Goal: Use online tool/utility: Utilize a website feature to perform a specific function

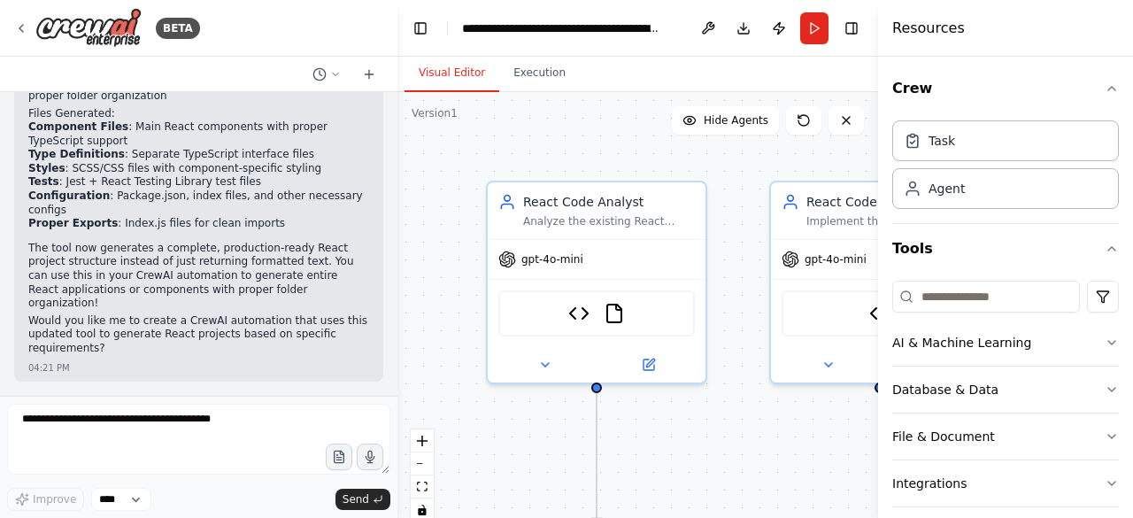
scroll to position [13965, 0]
drag, startPoint x: 389, startPoint y: 367, endPoint x: 398, endPoint y: 334, distance: 33.9
click at [398, 334] on div "BETA Hello! I'm the CrewAI assistant. What kind of automation do you want to bu…" at bounding box center [566, 259] width 1133 height 518
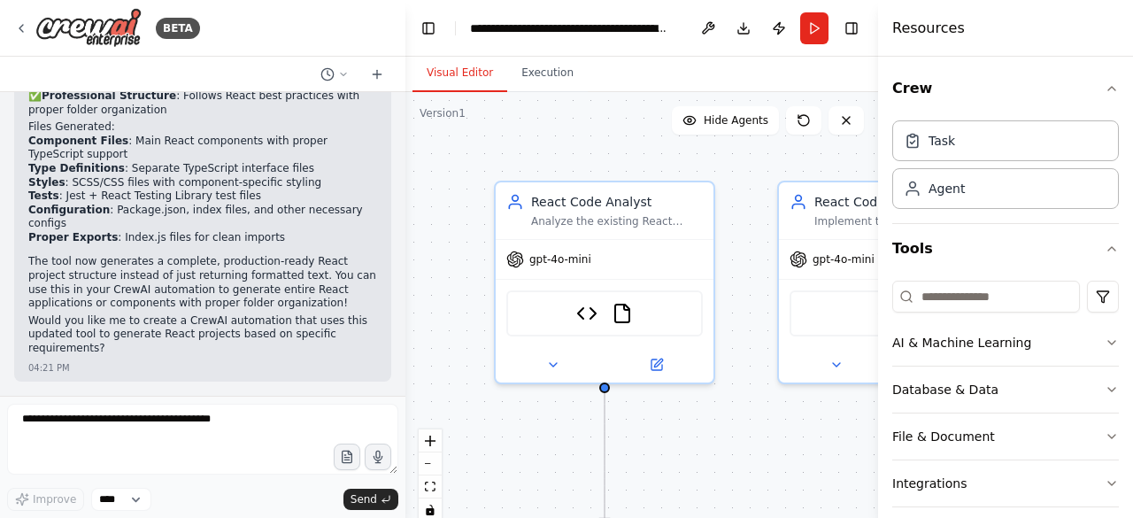
drag, startPoint x: 391, startPoint y: 375, endPoint x: 409, endPoint y: 353, distance: 28.3
click at [409, 353] on div "BETA Hello! I'm the CrewAI assistant. What kind of automation do you want to bu…" at bounding box center [566, 259] width 1133 height 518
click at [400, 380] on div "BETA Hello! I'm the CrewAI assistant. What kind of automation do you want to bu…" at bounding box center [566, 259] width 1133 height 518
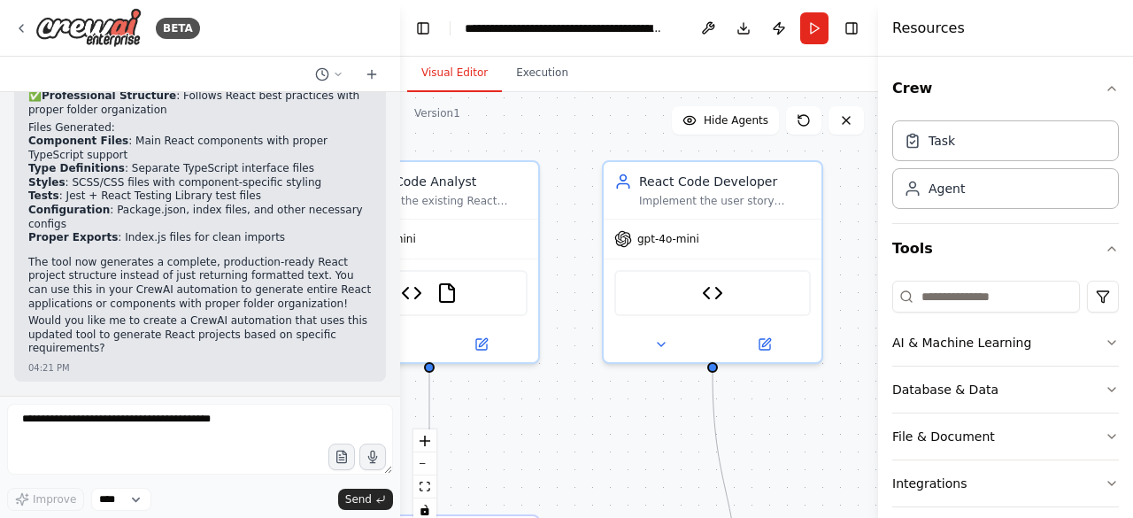
drag, startPoint x: 752, startPoint y: 339, endPoint x: 582, endPoint y: 319, distance: 171.1
click at [582, 319] on div ".deletable-edge-delete-btn { width: 20px; height: 20px; border: 0px solid #ffff…" at bounding box center [639, 313] width 478 height 442
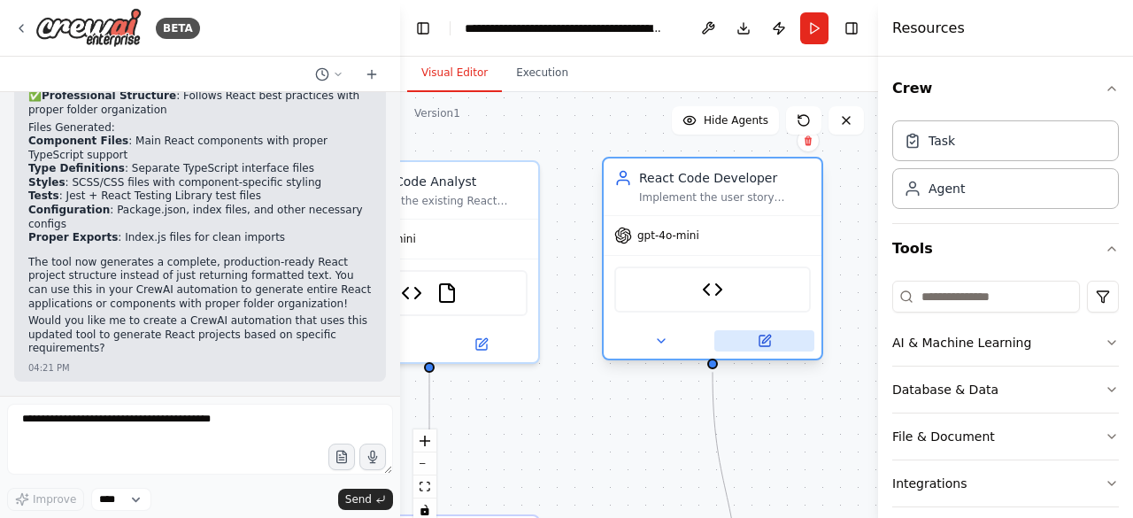
click at [759, 341] on icon at bounding box center [764, 340] width 11 height 11
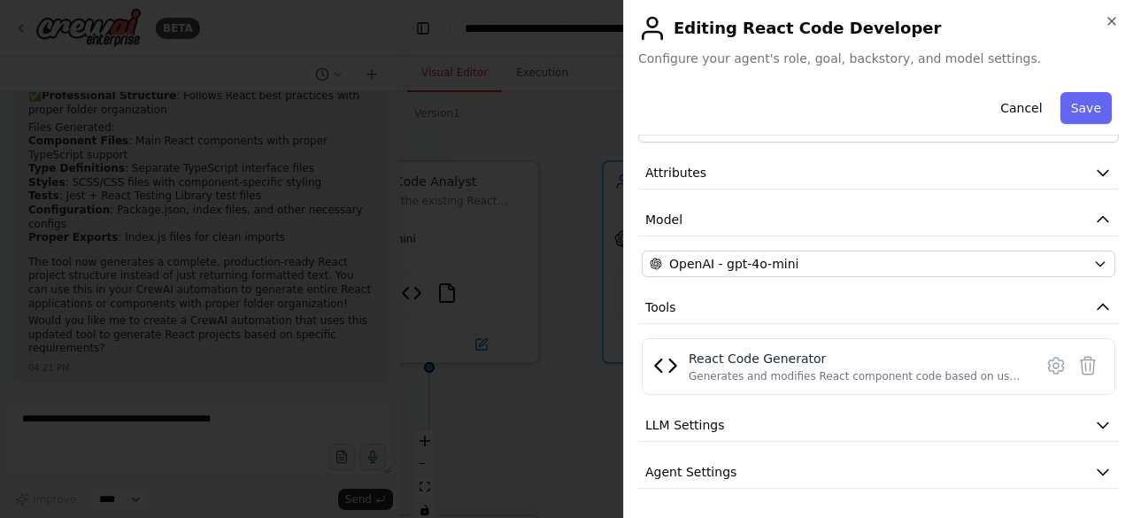
scroll to position [99, 0]
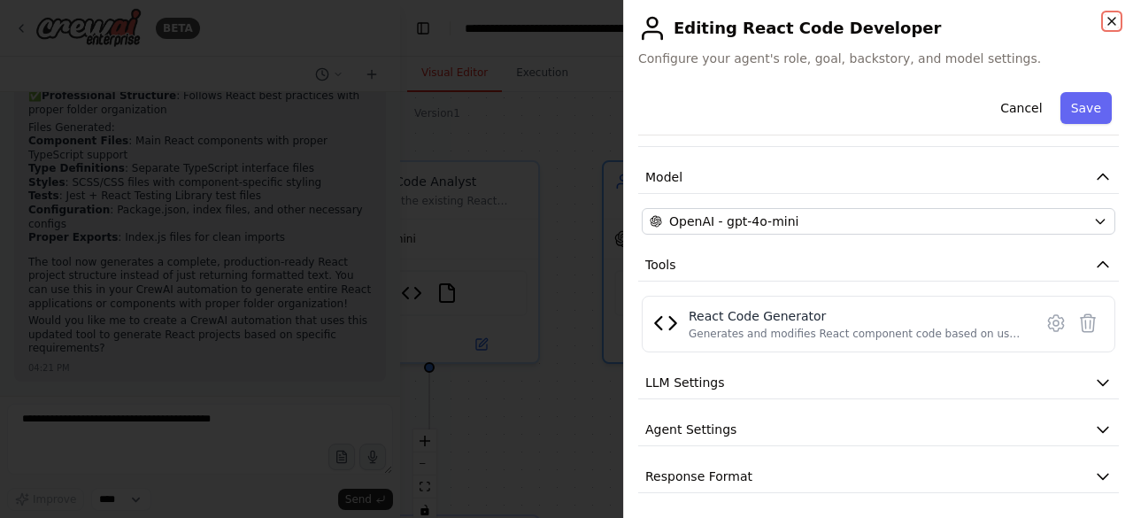
click at [1104, 22] on icon "button" at bounding box center [1111, 21] width 14 height 14
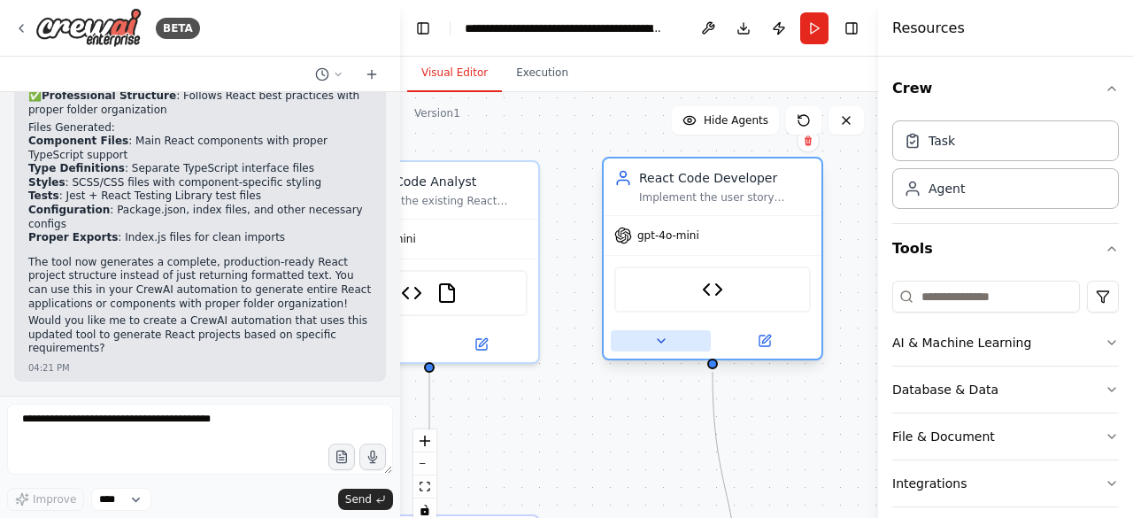
click at [664, 342] on icon at bounding box center [661, 341] width 14 height 14
click at [664, 342] on icon at bounding box center [660, 341] width 7 height 4
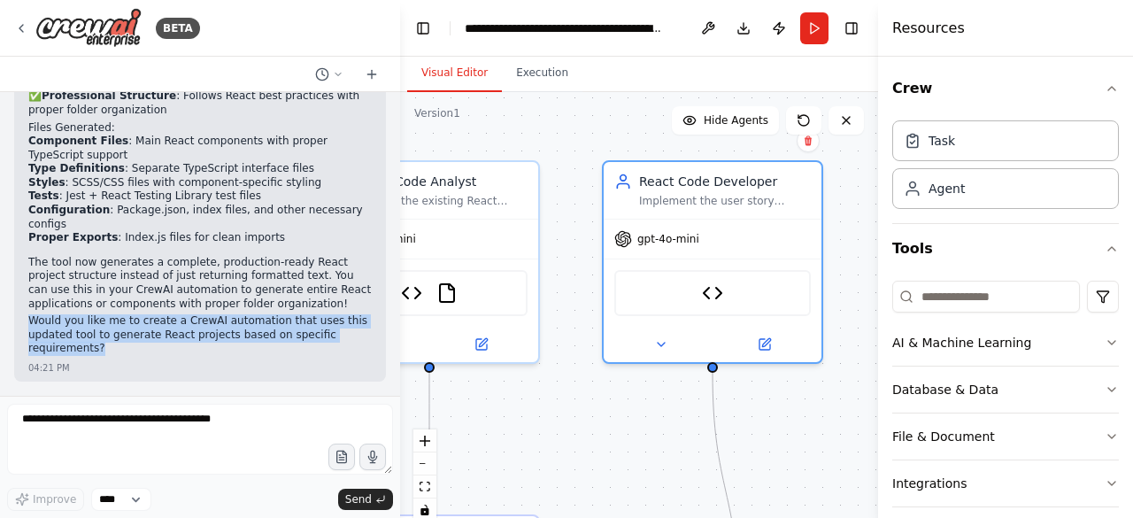
drag, startPoint x: 29, startPoint y: 327, endPoint x: 103, endPoint y: 357, distance: 79.0
click at [103, 356] on p "Would you like me to create a CrewAI automation that uses this updated tool to …" at bounding box center [199, 335] width 343 height 42
copy p "Would you like me to create a CrewAI automation that uses this updated tool to …"
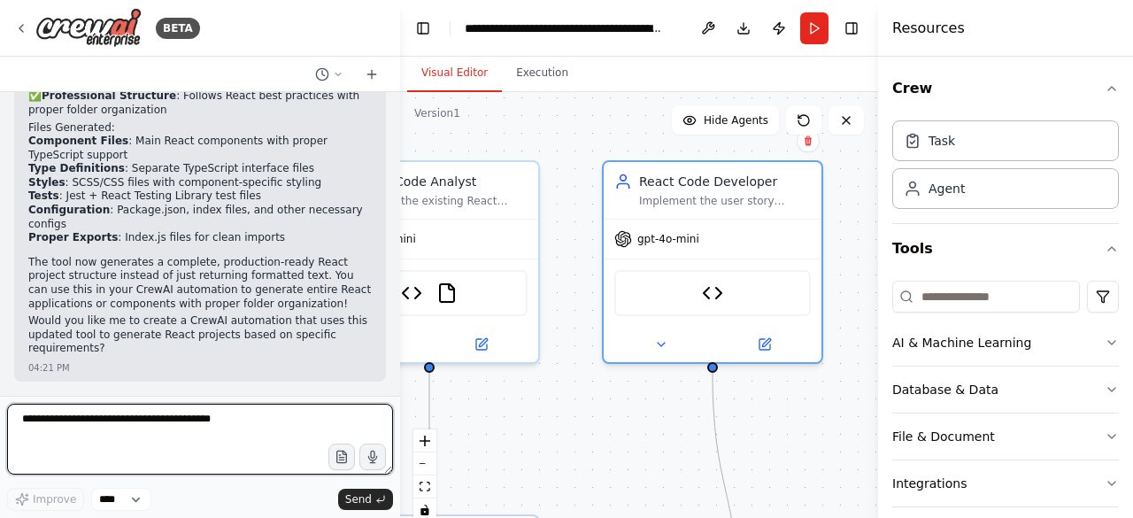
click at [97, 419] on textarea at bounding box center [200, 438] width 386 height 71
paste textarea "**********"
type textarea "**********"
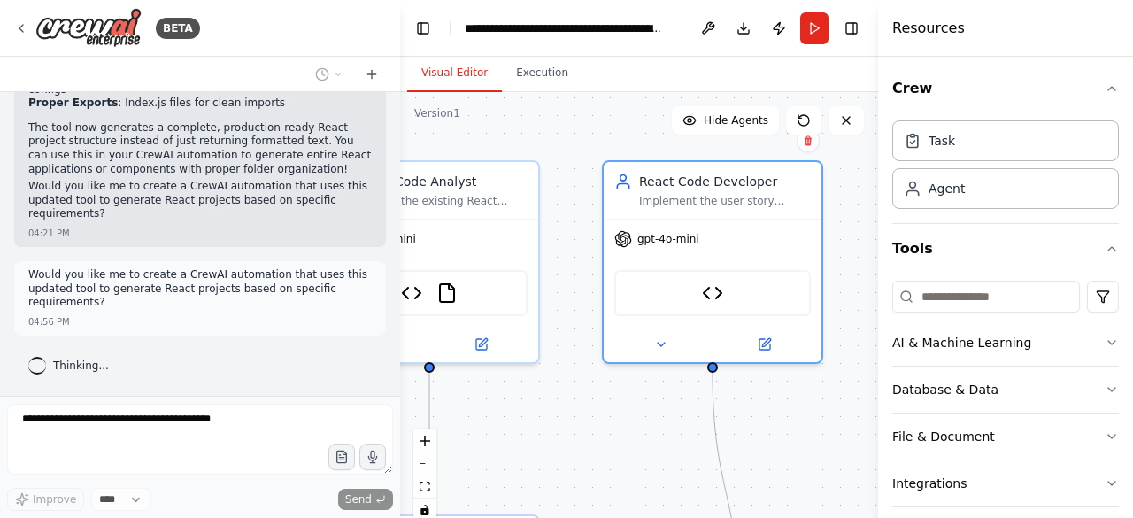
scroll to position [14043, 0]
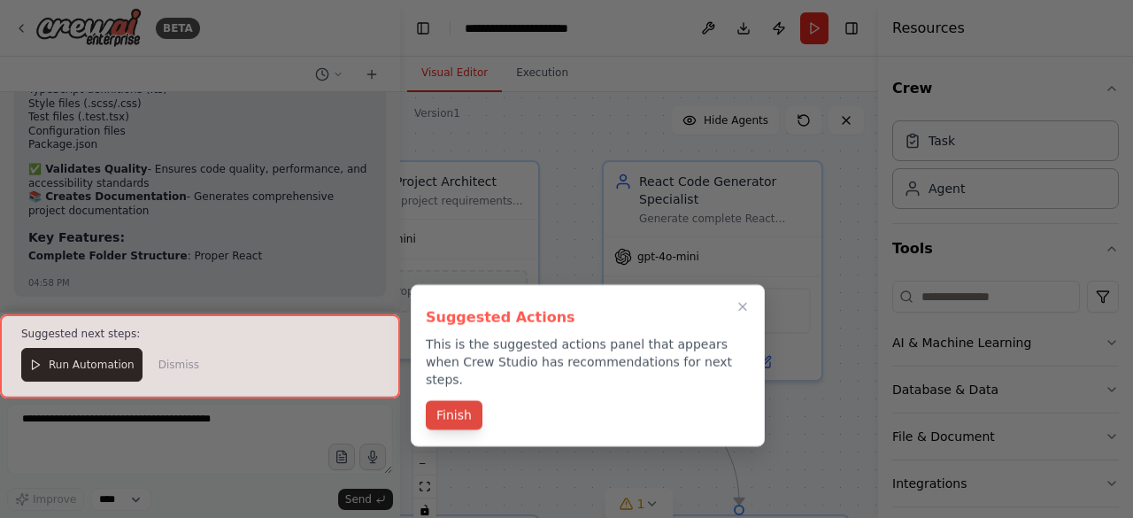
click at [463, 400] on button "Finish" at bounding box center [454, 414] width 57 height 29
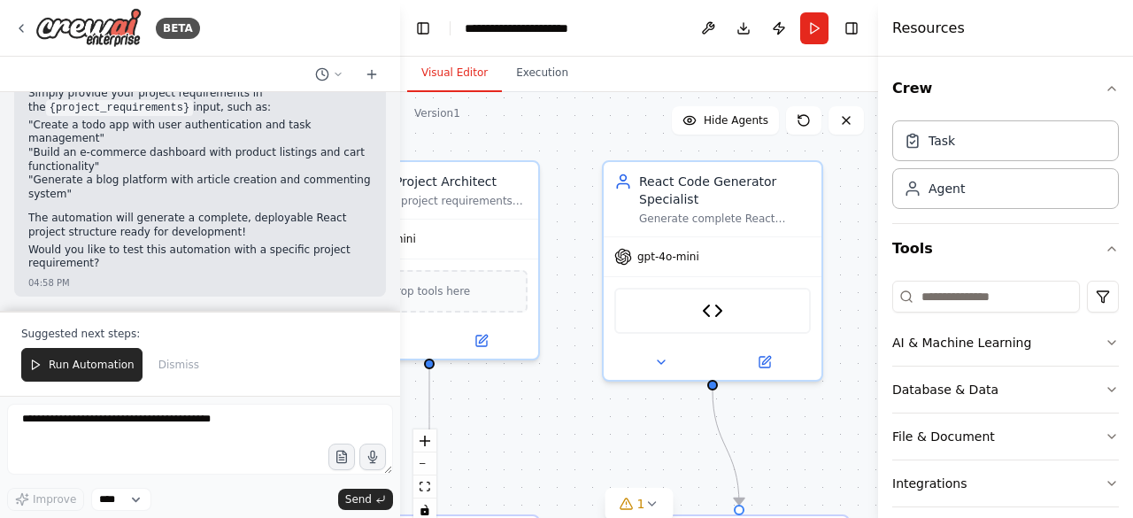
scroll to position [16703, 0]
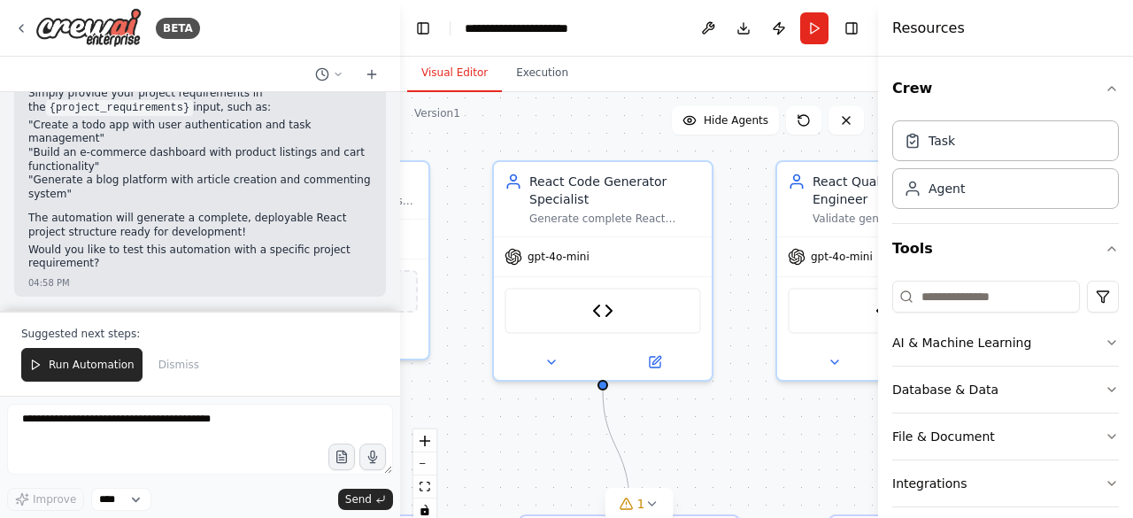
drag, startPoint x: 507, startPoint y: 376, endPoint x: 396, endPoint y: 376, distance: 110.6
click at [396, 376] on div "BETA Hello! I'm the CrewAI assistant. What kind of automation do you want to bu…" at bounding box center [566, 259] width 1133 height 518
click at [747, 31] on button "Download" at bounding box center [743, 28] width 28 height 32
click at [53, 362] on span "Run Automation" at bounding box center [92, 364] width 86 height 14
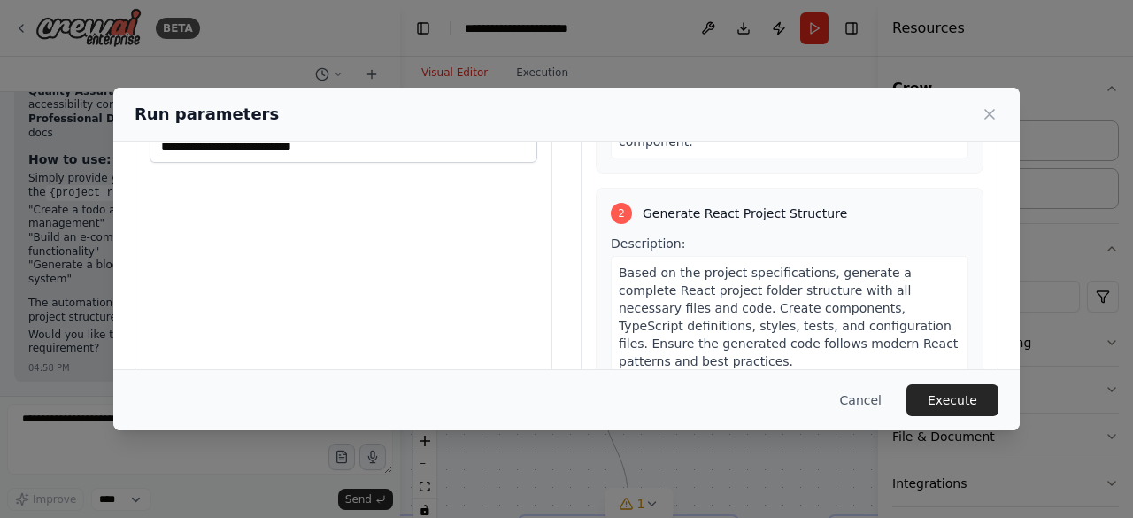
scroll to position [92, 0]
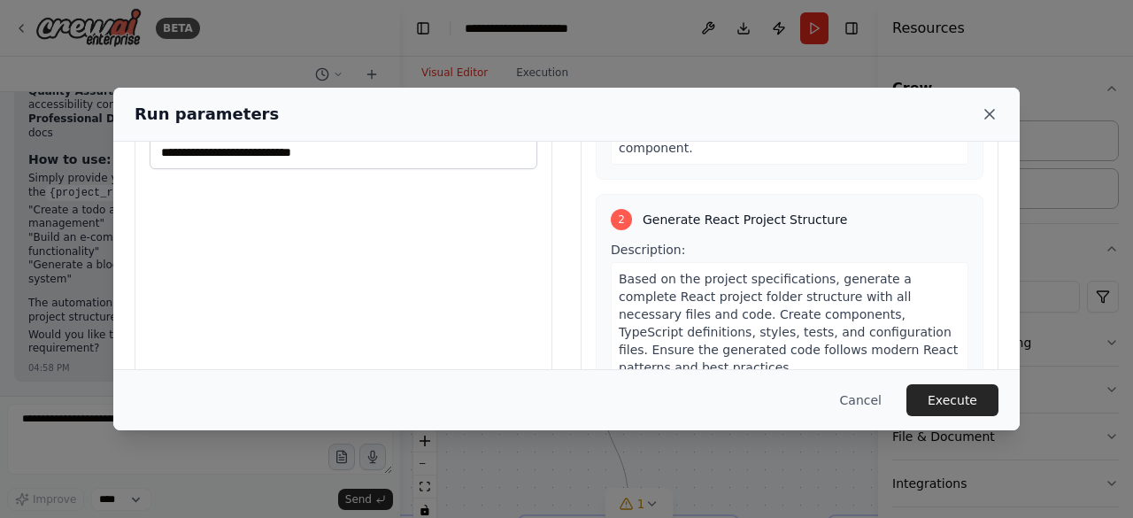
click at [987, 114] on icon at bounding box center [989, 114] width 9 height 9
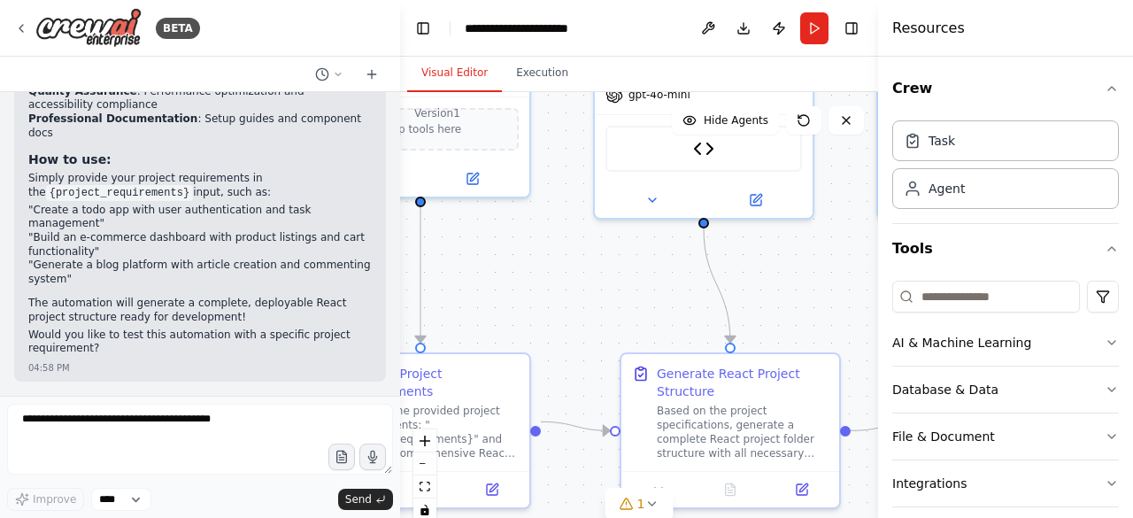
drag, startPoint x: 535, startPoint y: 426, endPoint x: 637, endPoint y: 264, distance: 191.2
click at [637, 264] on div ".deletable-edge-delete-btn { width: 20px; height: 20px; border: 0px solid #ffff…" at bounding box center [639, 313] width 478 height 442
click at [627, 505] on icon at bounding box center [626, 503] width 14 height 14
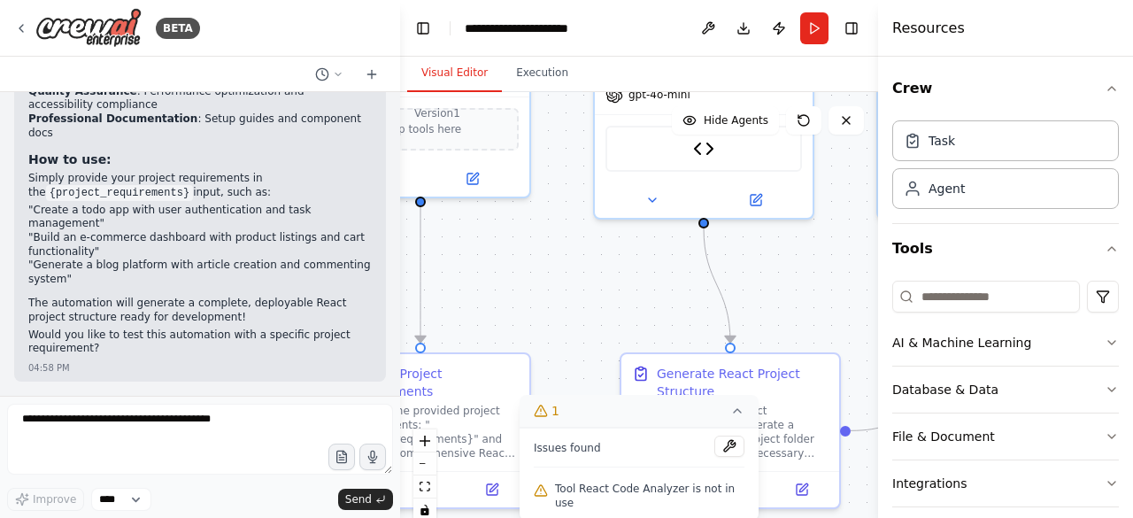
click at [730, 418] on icon at bounding box center [737, 410] width 14 height 14
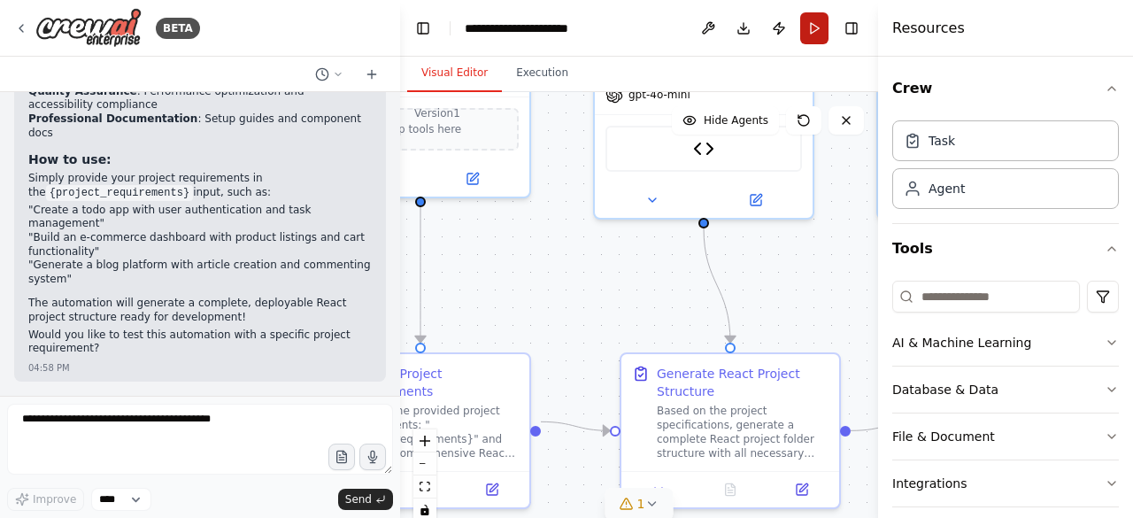
click at [809, 26] on button "Run" at bounding box center [814, 28] width 28 height 32
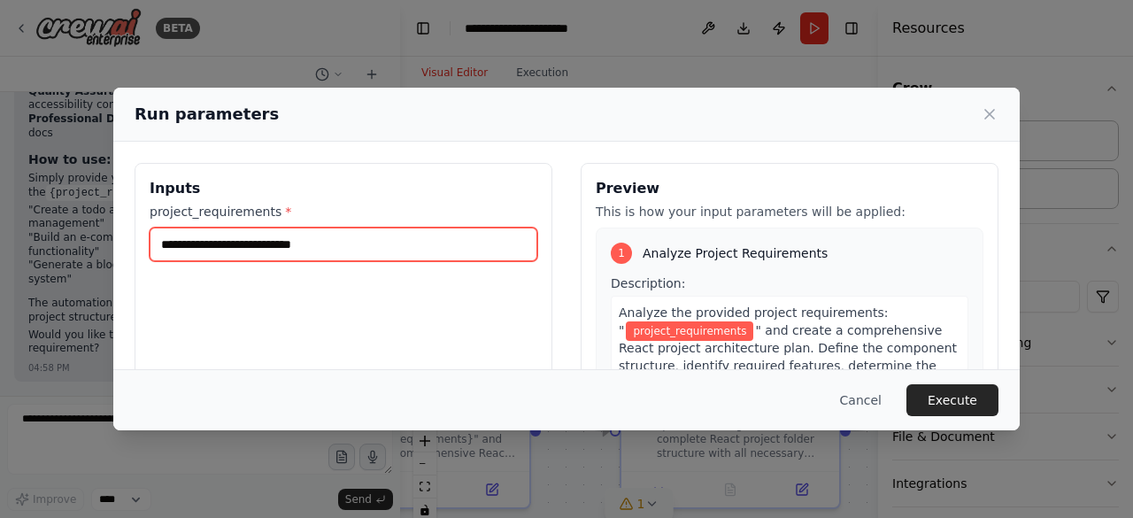
click at [319, 246] on input "project_requirements *" at bounding box center [344, 244] width 388 height 34
paste input "**********"
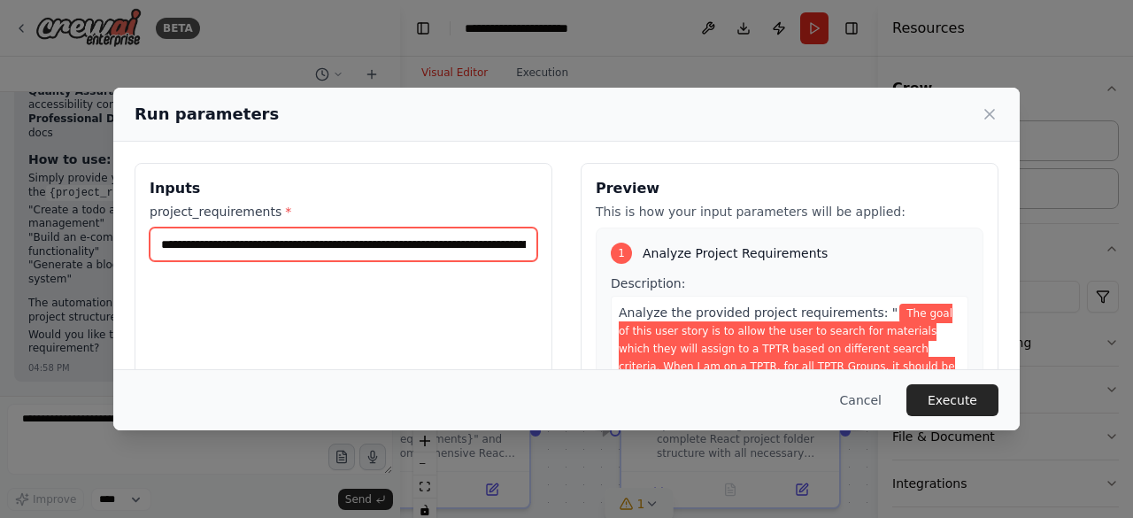
scroll to position [0, 3452]
type input "**********"
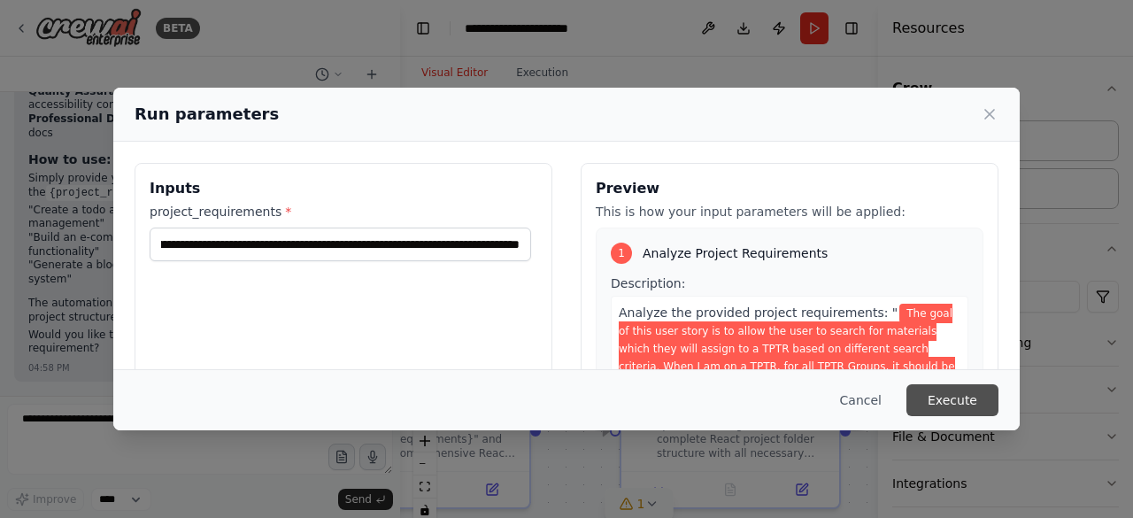
scroll to position [0, 0]
click at [953, 404] on button "Execute" at bounding box center [952, 400] width 92 height 32
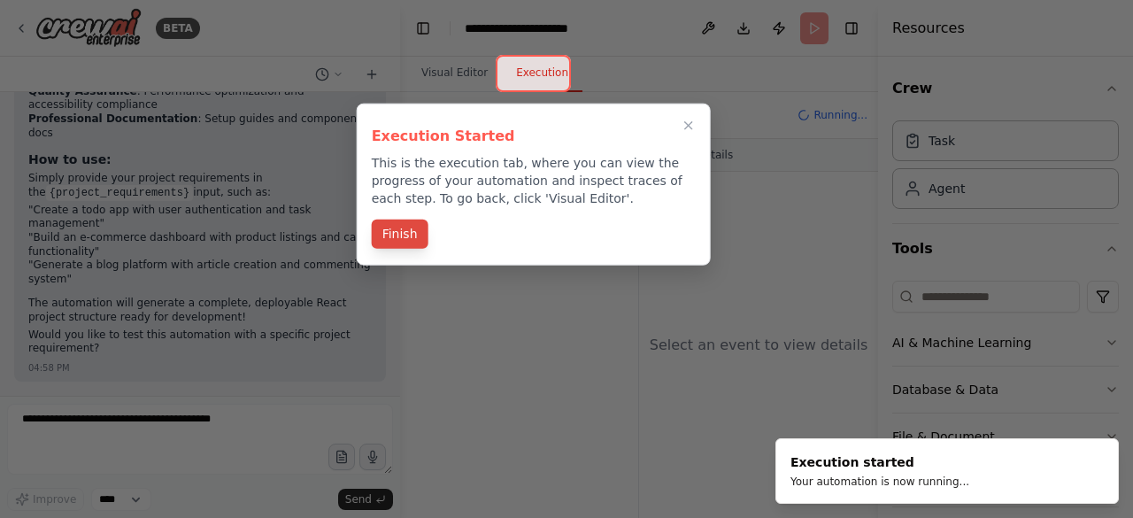
click at [411, 234] on button "Finish" at bounding box center [400, 233] width 57 height 29
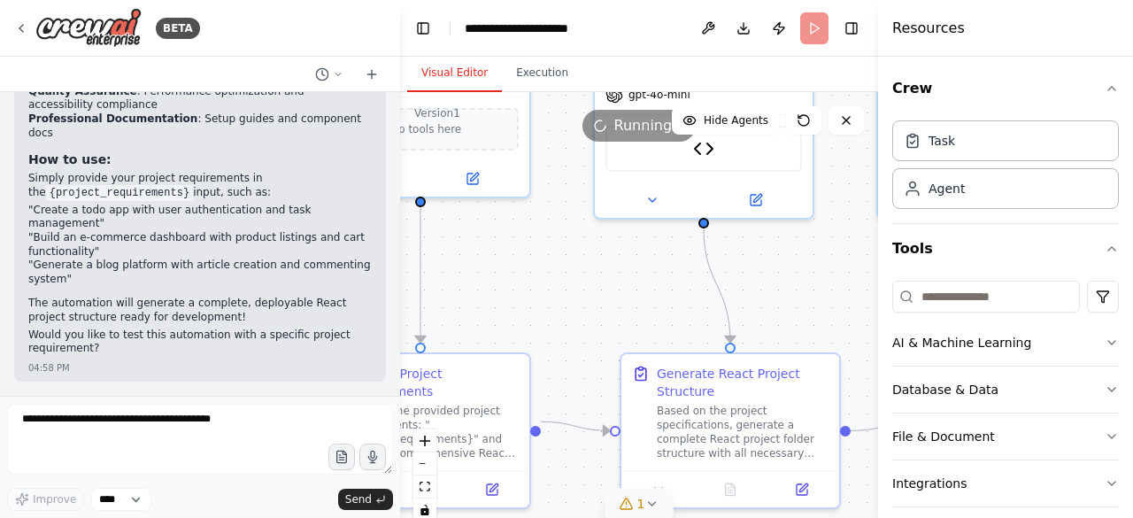
click at [444, 82] on button "Visual Editor" at bounding box center [454, 73] width 95 height 37
click at [544, 72] on button "Execution" at bounding box center [542, 73] width 81 height 37
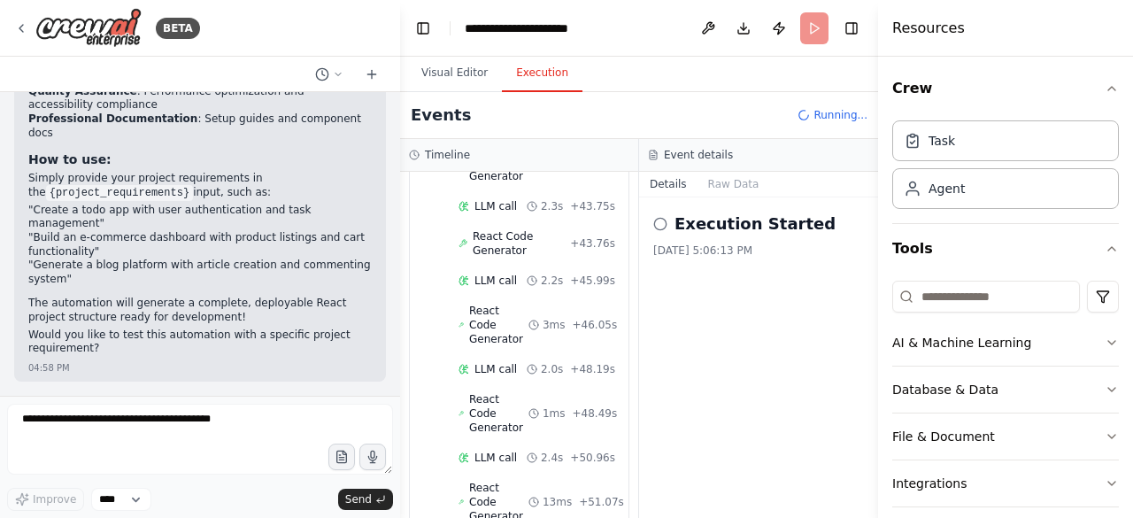
scroll to position [1607, 0]
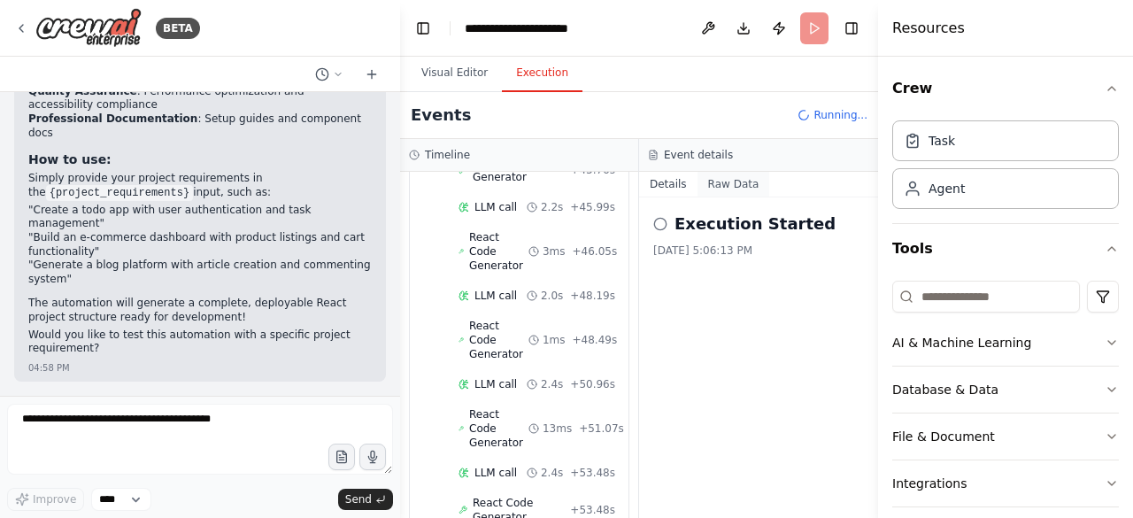
click at [741, 182] on button "Raw Data" at bounding box center [733, 184] width 73 height 25
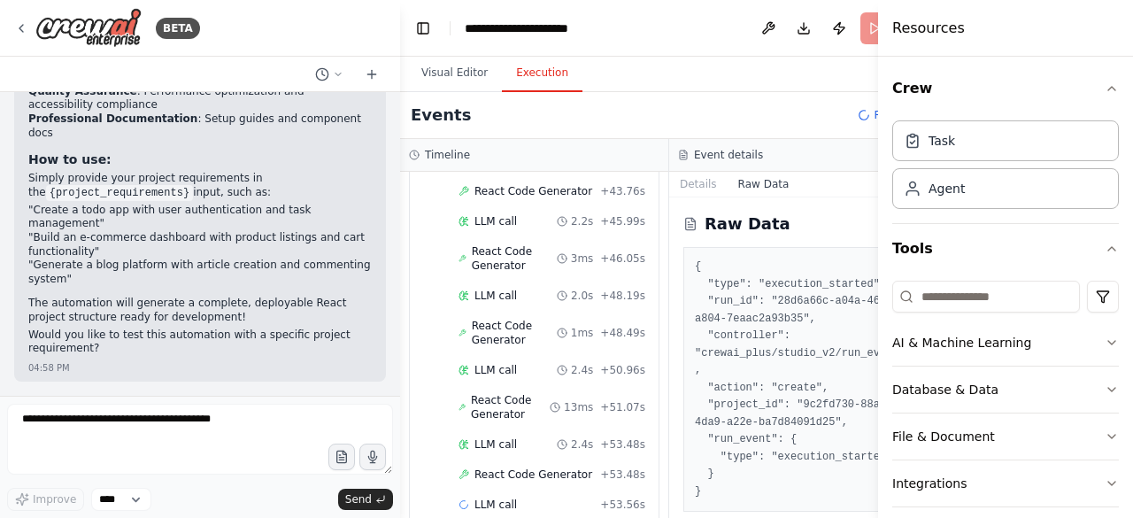
scroll to position [1463, 0]
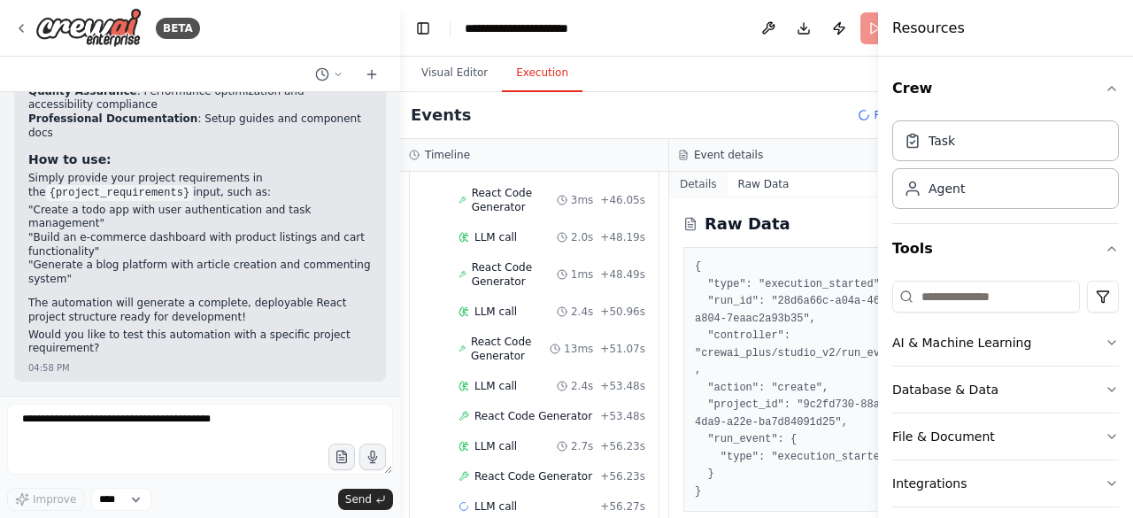
click at [680, 180] on button "Details" at bounding box center [698, 184] width 58 height 25
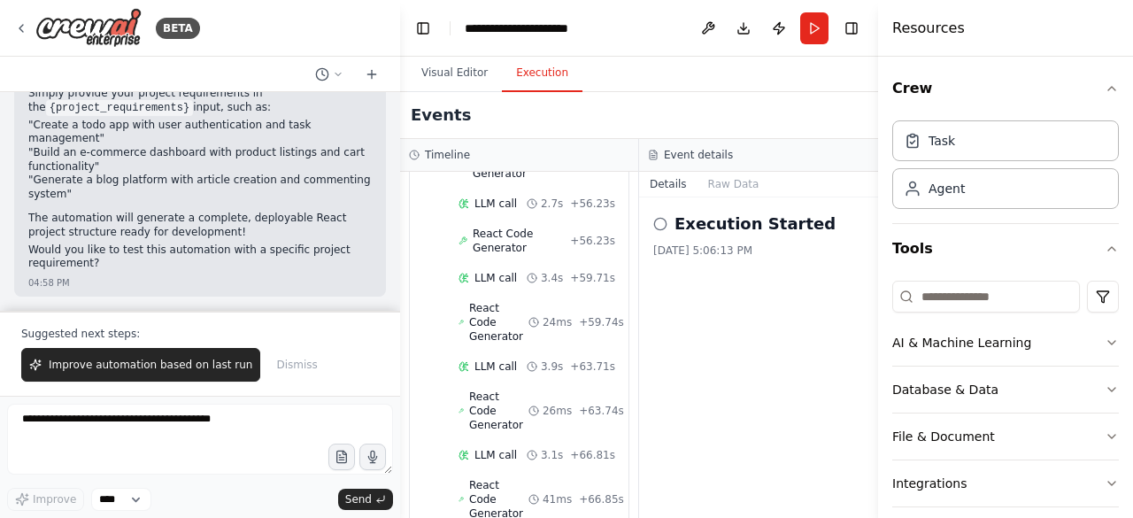
scroll to position [16703, 0]
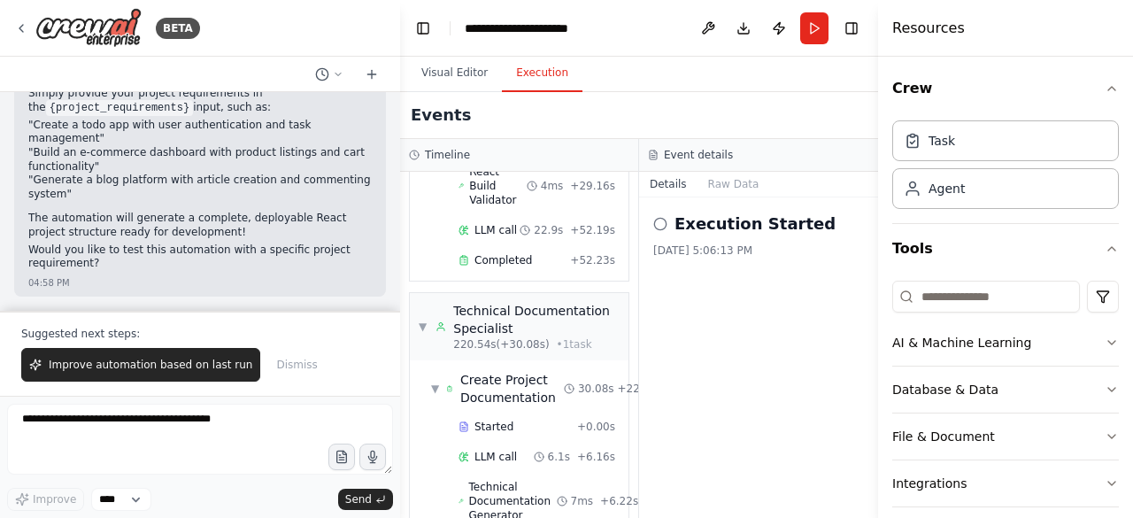
click at [662, 222] on icon at bounding box center [660, 224] width 14 height 14
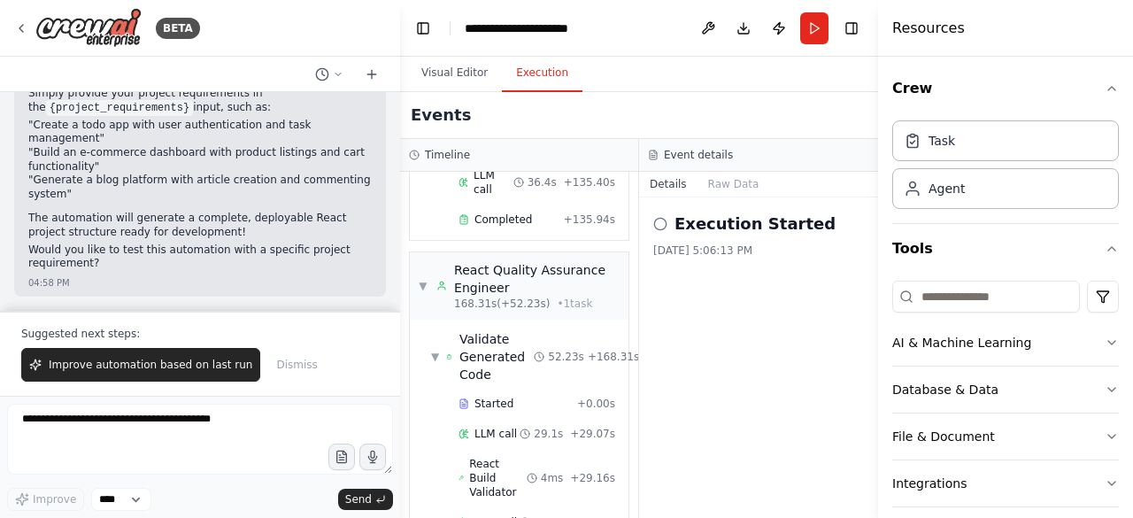
scroll to position [2136, 0]
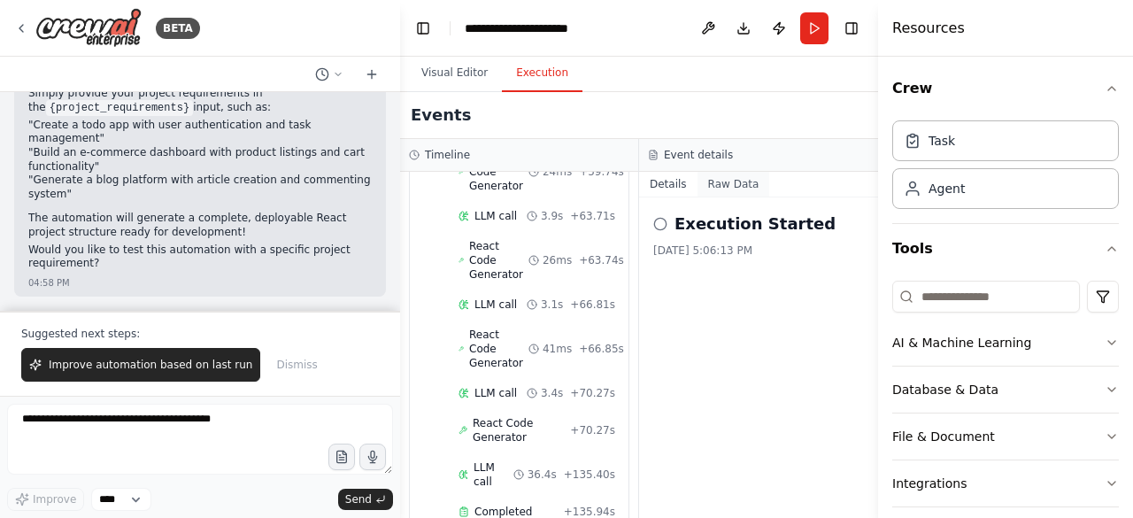
click at [726, 180] on button "Raw Data" at bounding box center [733, 184] width 73 height 25
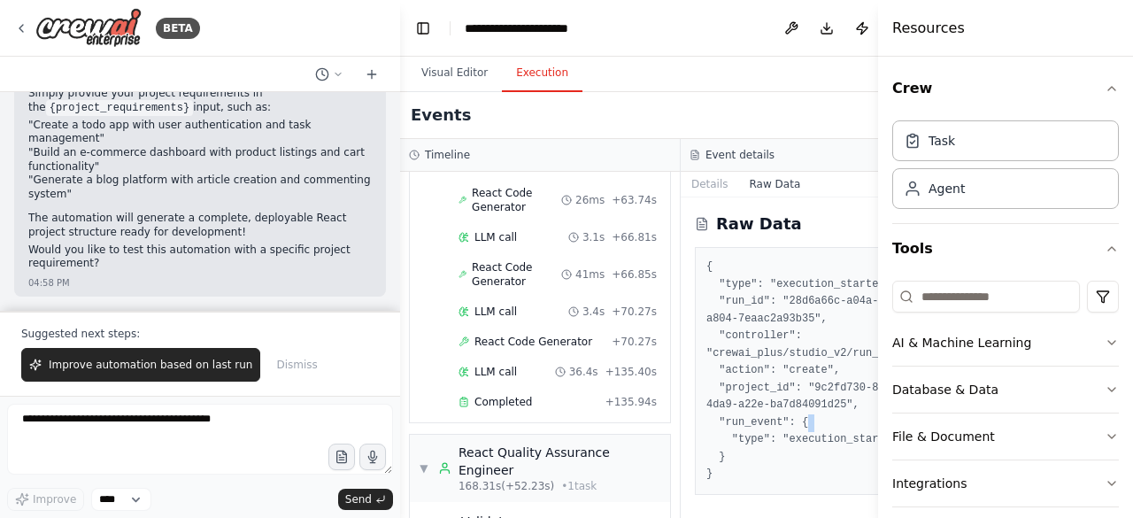
drag, startPoint x: 799, startPoint y: 421, endPoint x: 675, endPoint y: 429, distance: 124.1
click at [680, 429] on div "Raw Data { "type": "execution_started", "run_id": "28d6a66c-a04a-46c9-a804-7eaa…" at bounding box center [820, 357] width 280 height 320
click at [690, 185] on button "Details" at bounding box center [709, 184] width 58 height 25
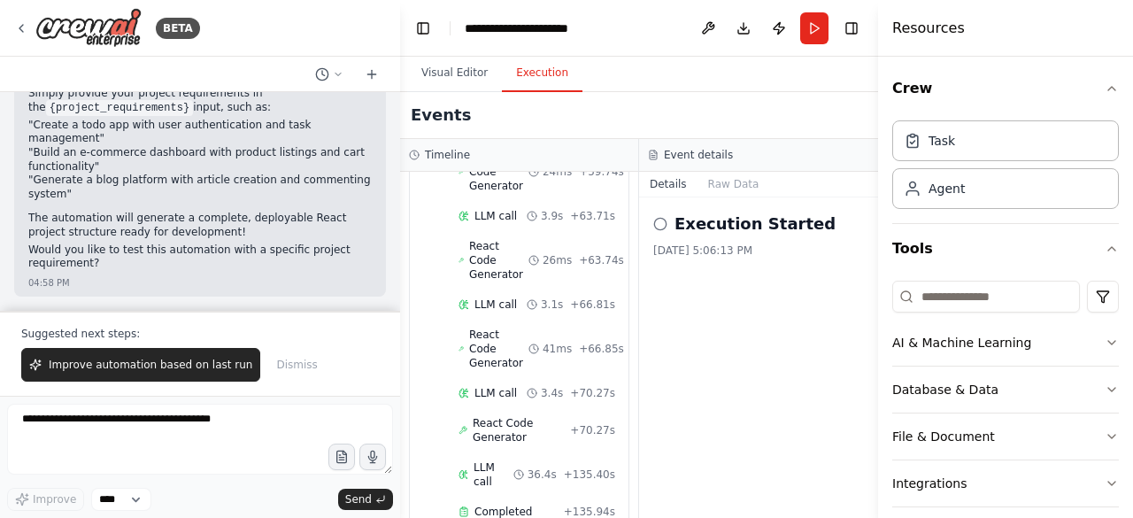
click at [660, 222] on icon at bounding box center [660, 224] width 14 height 14
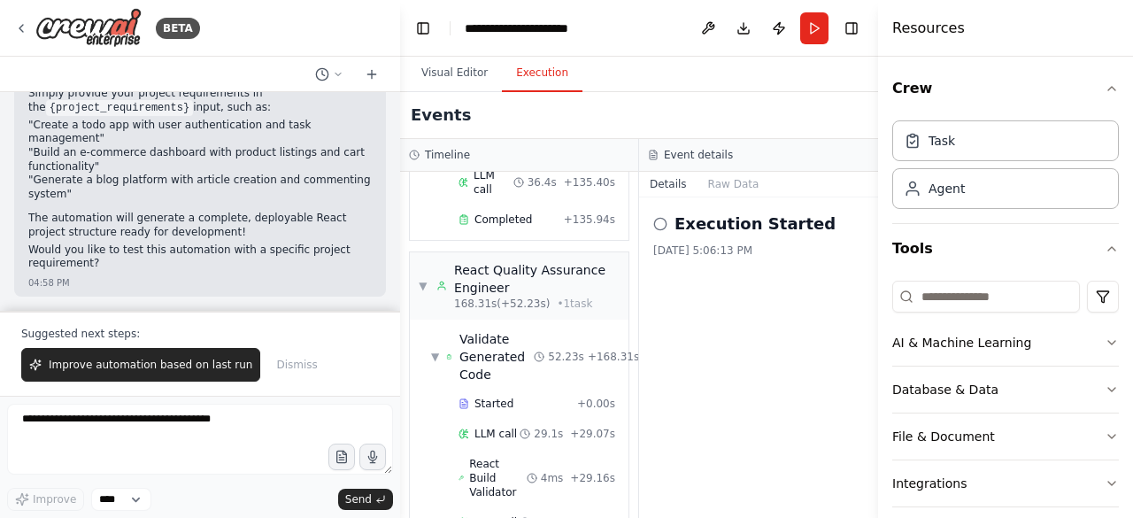
scroll to position [2720, 0]
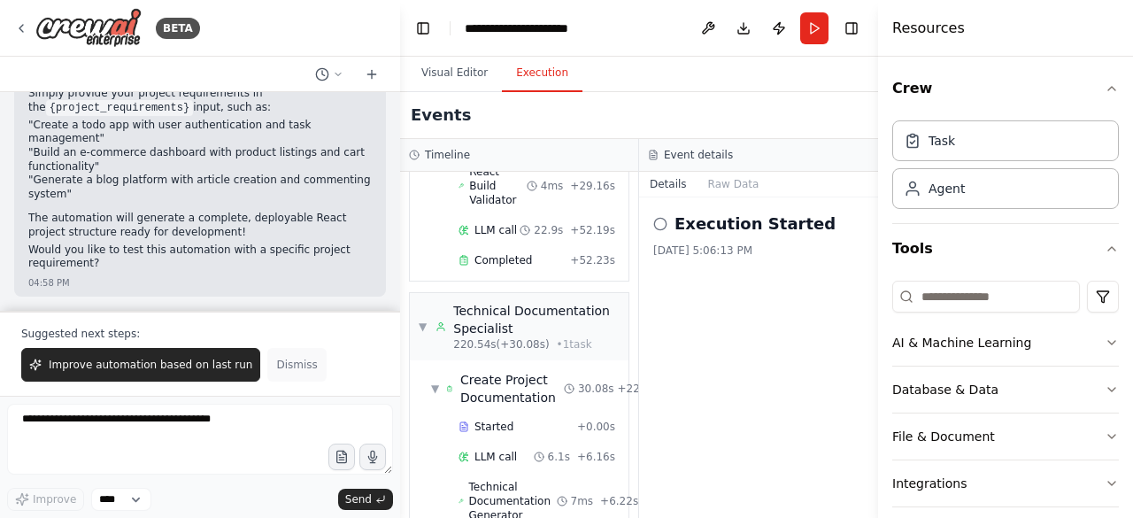
click at [281, 372] on span "Dismiss" at bounding box center [296, 364] width 41 height 14
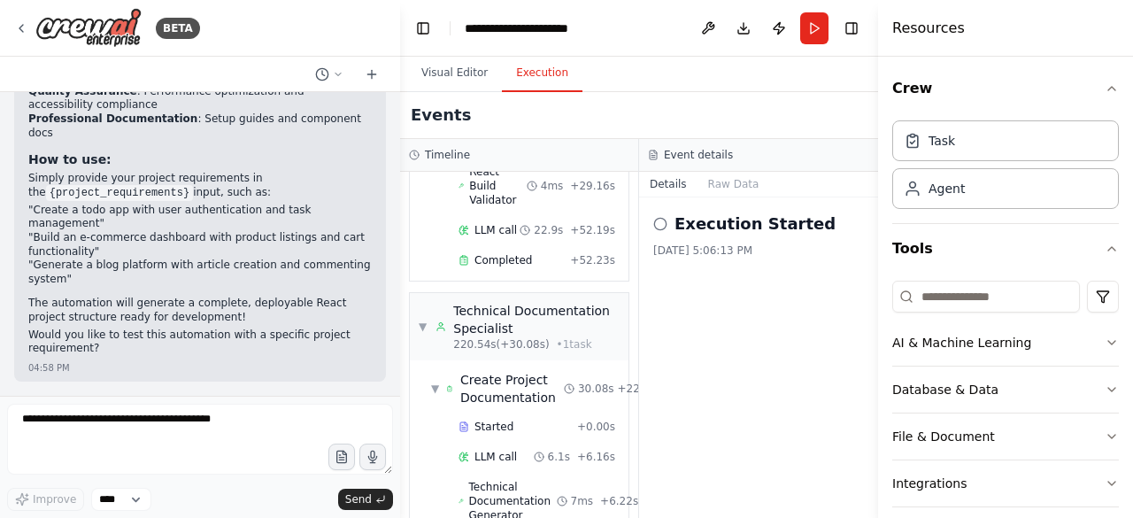
scroll to position [16619, 0]
click at [707, 29] on button at bounding box center [708, 28] width 28 height 32
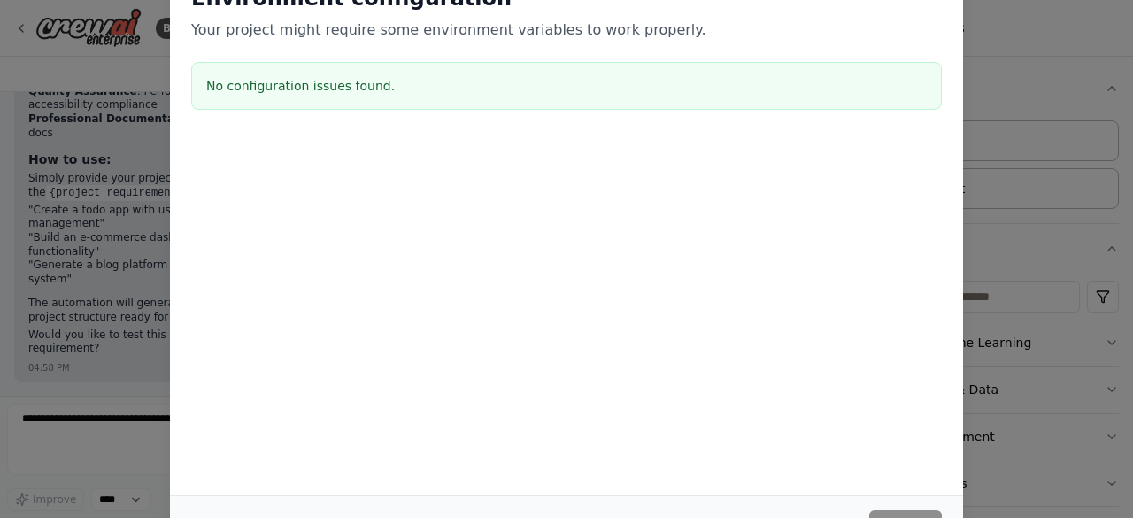
click at [1066, 247] on div "Environment configuration Your project might require some environment variables…" at bounding box center [566, 259] width 1133 height 518
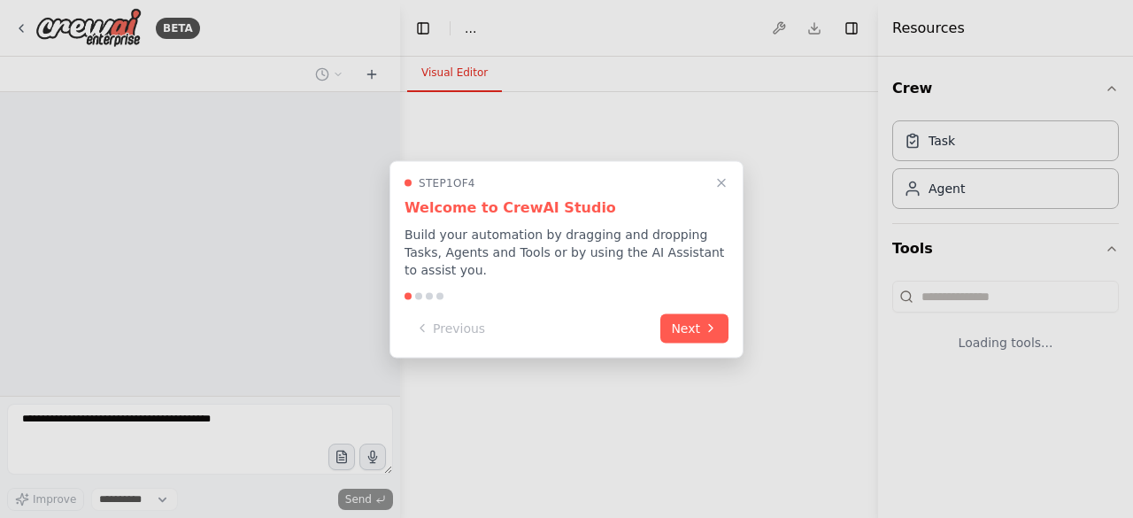
select select "****"
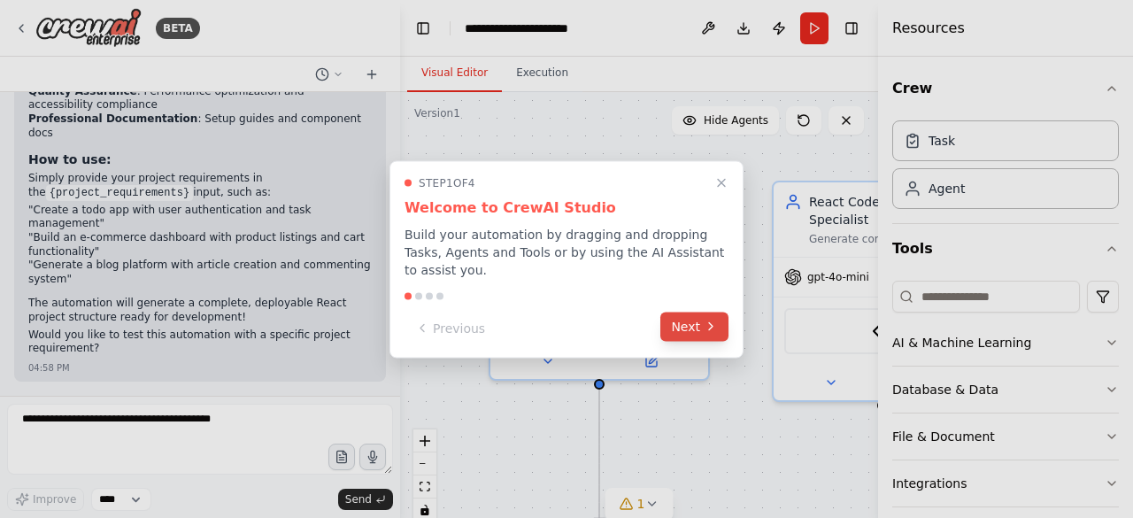
click at [687, 316] on button "Next" at bounding box center [694, 325] width 68 height 29
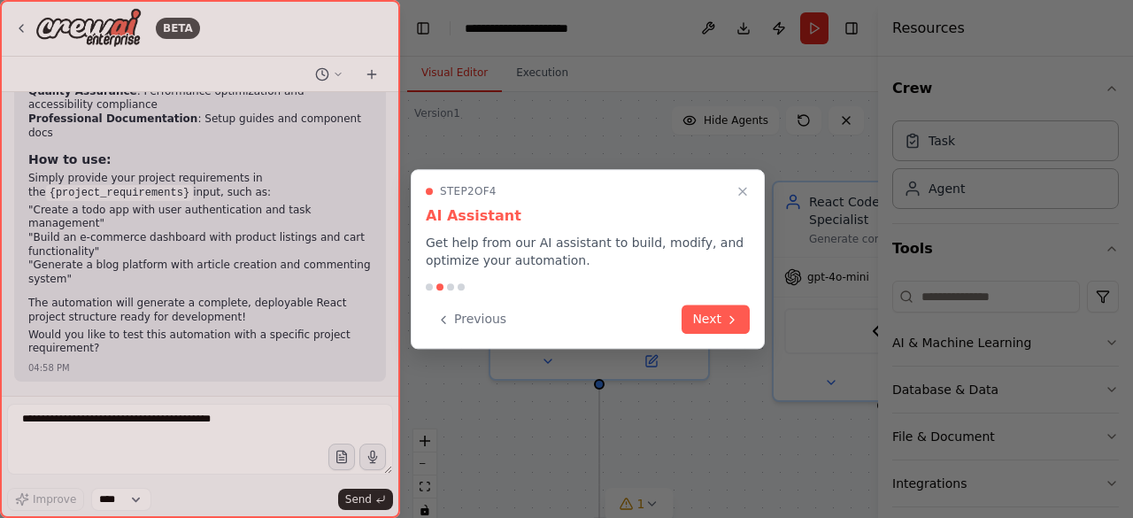
click at [687, 316] on button "Next" at bounding box center [715, 318] width 68 height 29
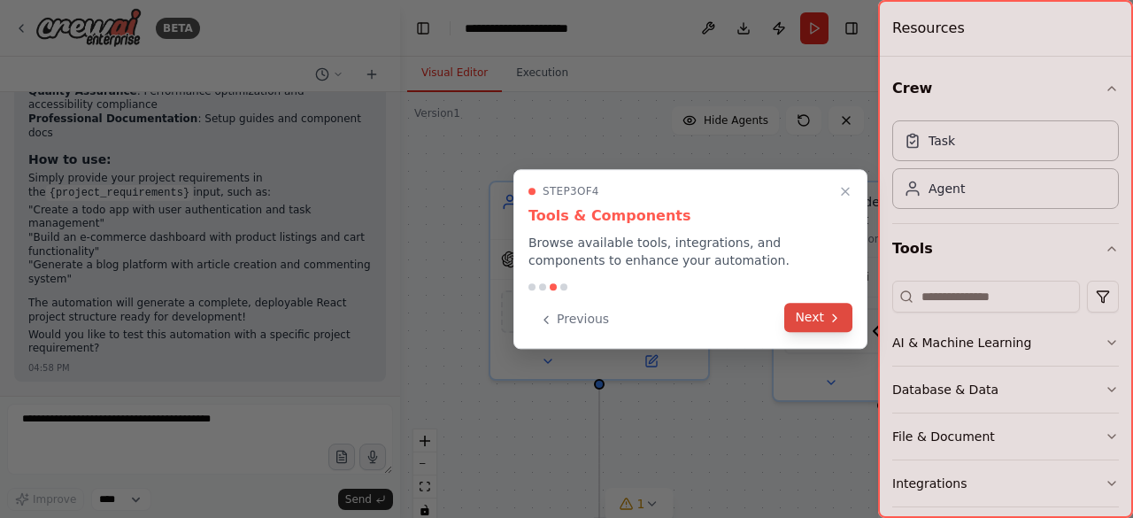
click at [793, 320] on button "Next" at bounding box center [818, 317] width 68 height 29
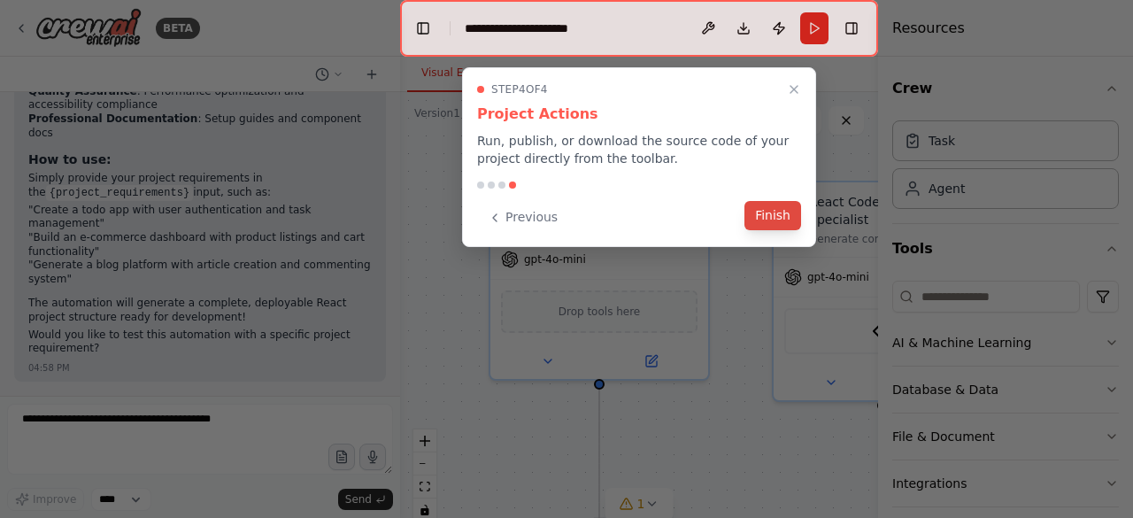
click at [777, 210] on button "Finish" at bounding box center [772, 215] width 57 height 29
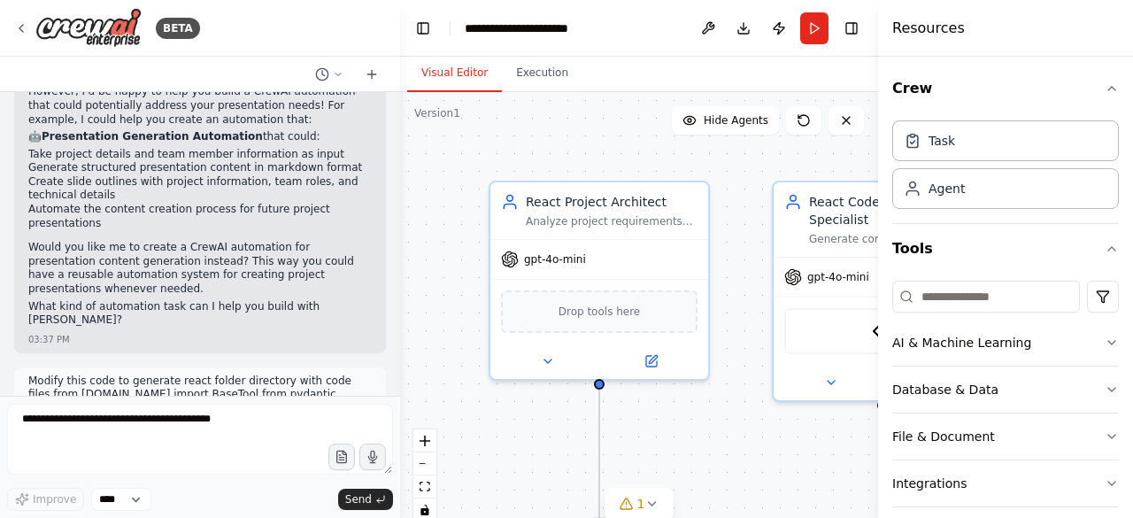
scroll to position [7582, 0]
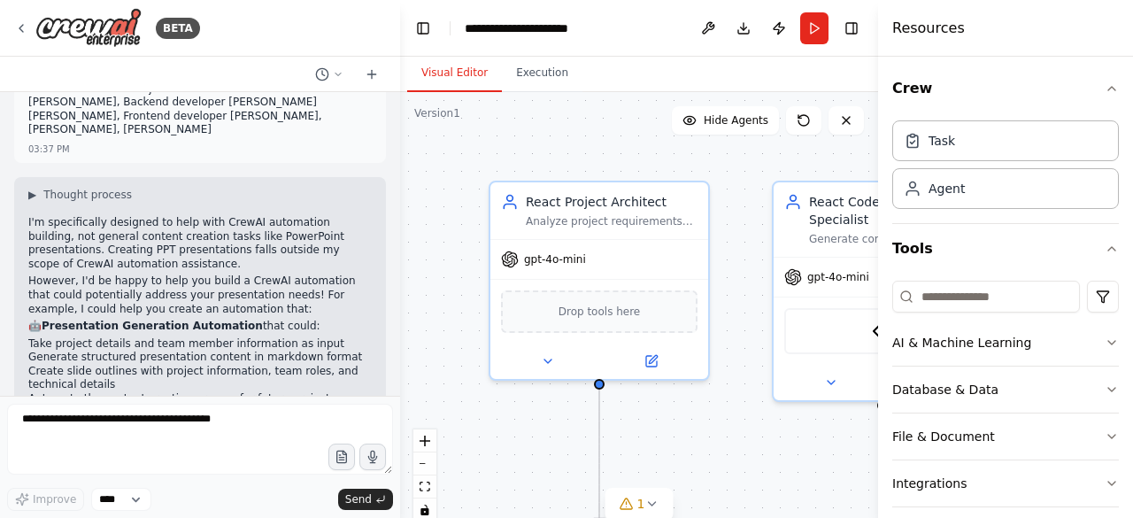
drag, startPoint x: 30, startPoint y: 215, endPoint x: 336, endPoint y: 219, distance: 306.2
copy p "Modify this code to generate react folder directory with code files"
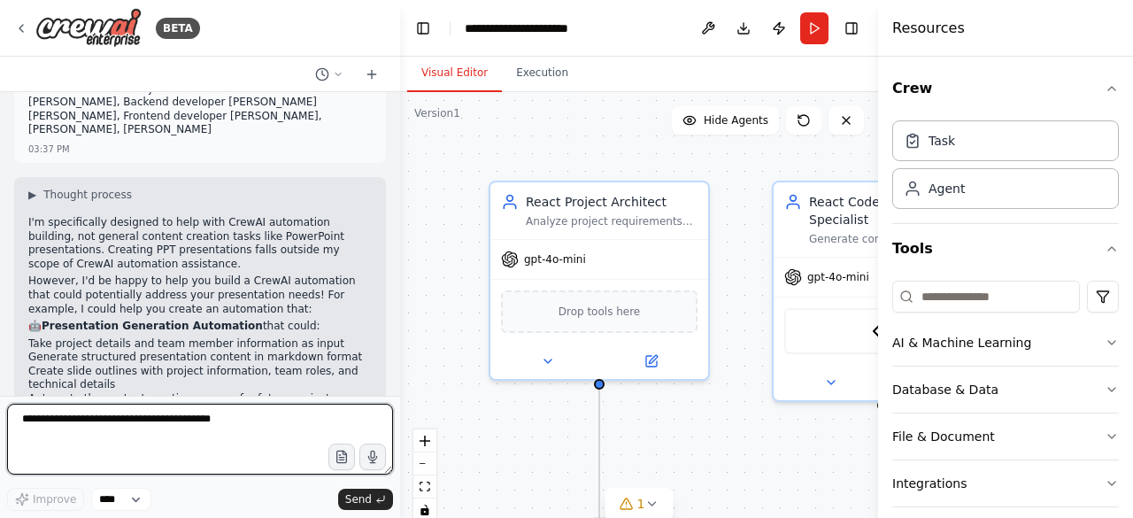
click at [304, 424] on textarea at bounding box center [200, 438] width 386 height 71
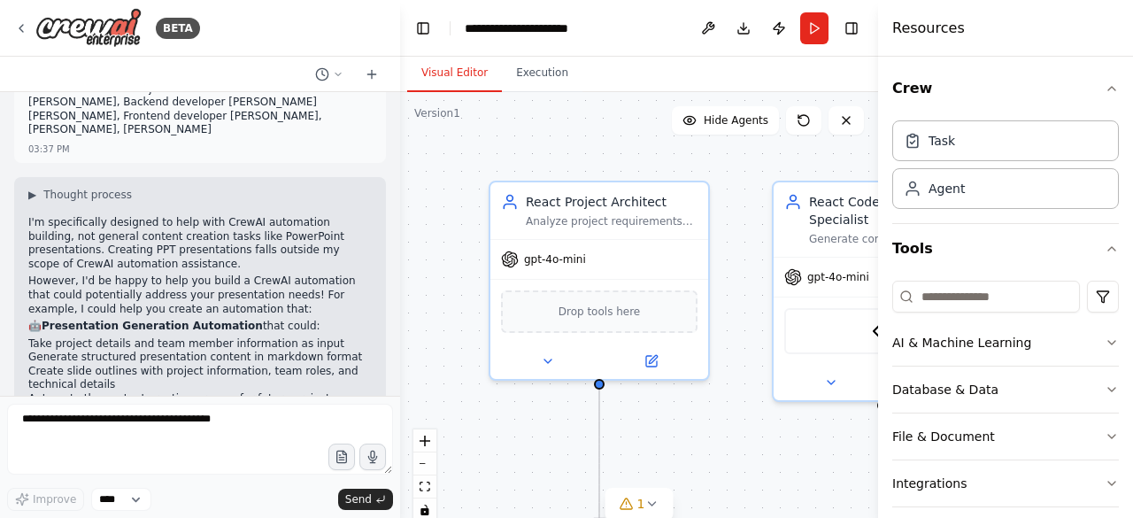
drag, startPoint x: 30, startPoint y: 219, endPoint x: 344, endPoint y: 201, distance: 314.6
click at [344, 201] on div "Hello! I'm the CrewAI assistant. What kind of automation do you want to build? …" at bounding box center [200, 243] width 400 height 303
copy p "Modify this code to generate react folder directory with code files"
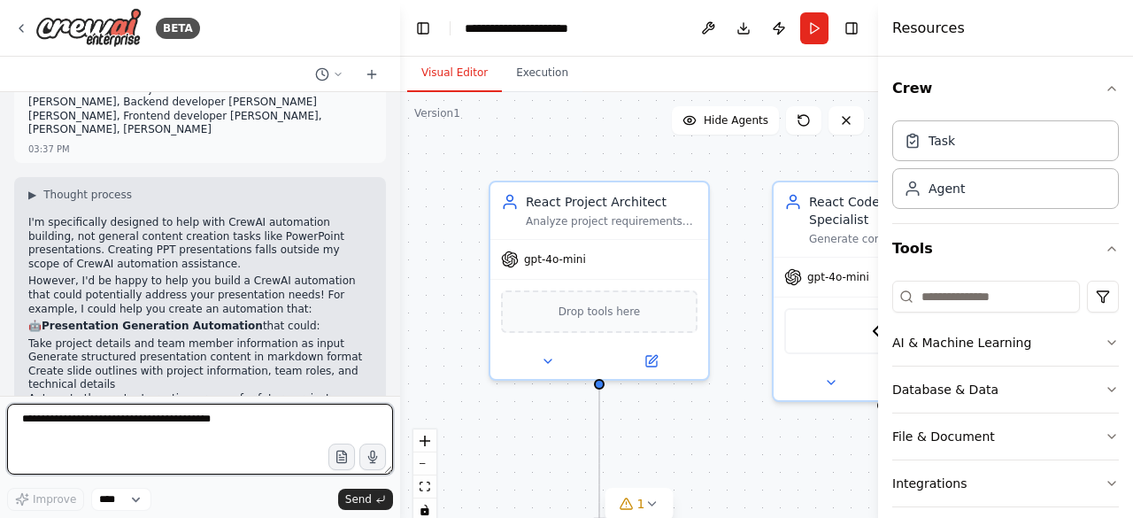
click at [231, 420] on textarea at bounding box center [200, 438] width 386 height 71
paste textarea "**********"
type textarea "**********"
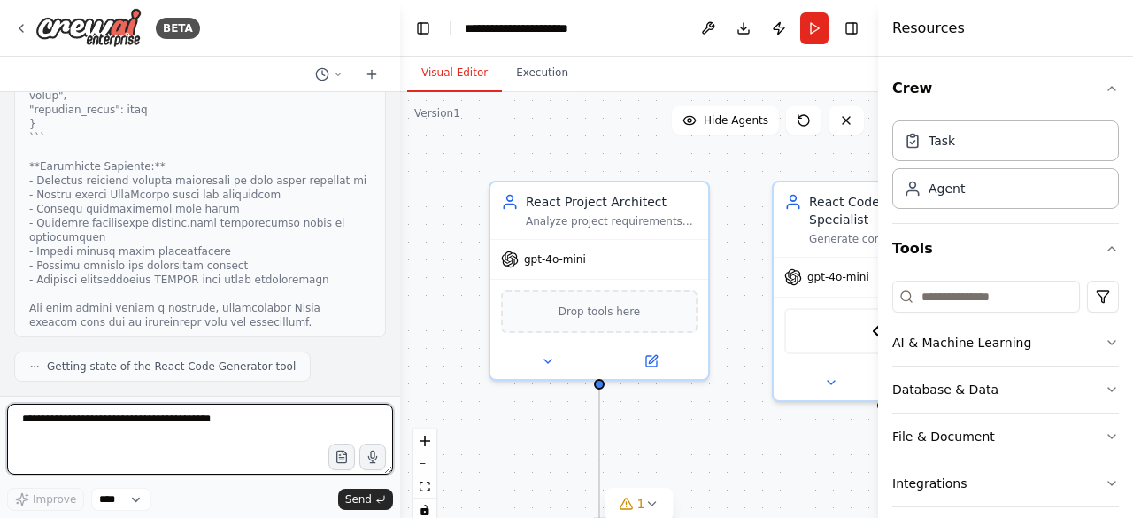
scroll to position [23473, 0]
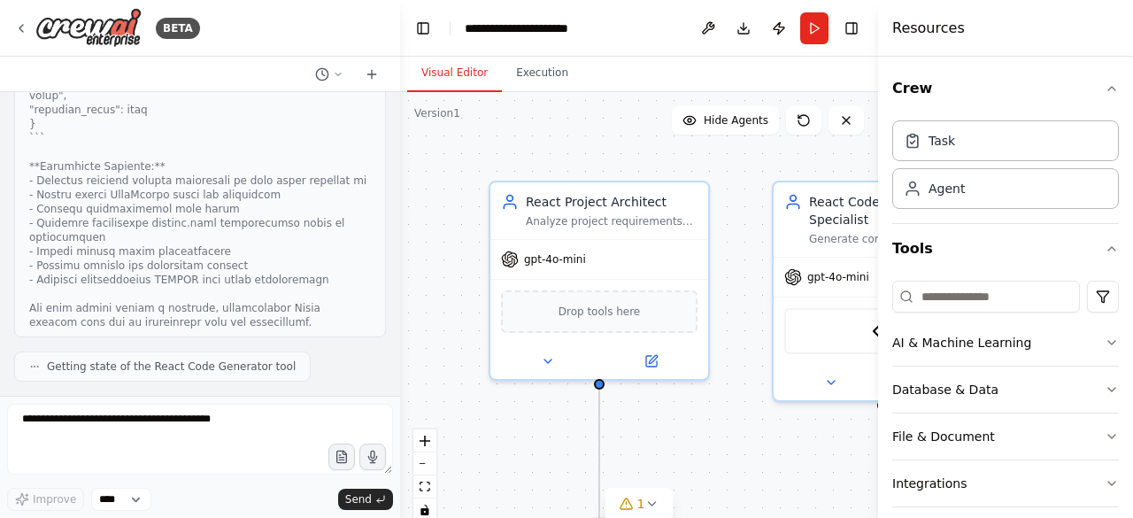
click at [134, 373] on span "Getting state of the React Code Generator tool" at bounding box center [171, 366] width 249 height 14
click at [393, 157] on div at bounding box center [396, 259] width 7 height 518
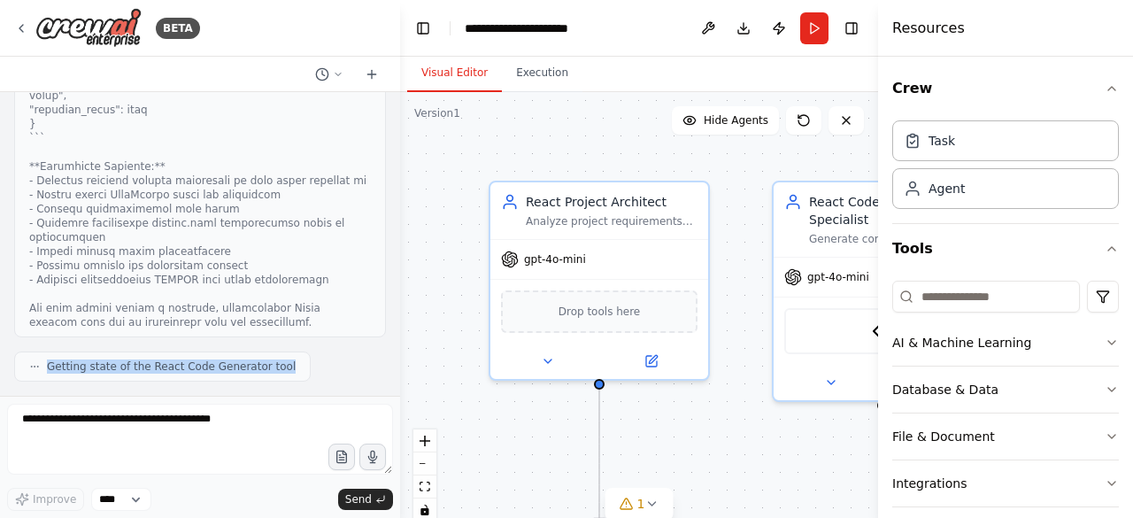
click at [393, 157] on div at bounding box center [396, 259] width 7 height 518
click at [342, 457] on icon "button" at bounding box center [341, 457] width 5 height 0
click at [367, 74] on icon at bounding box center [371, 74] width 8 height 0
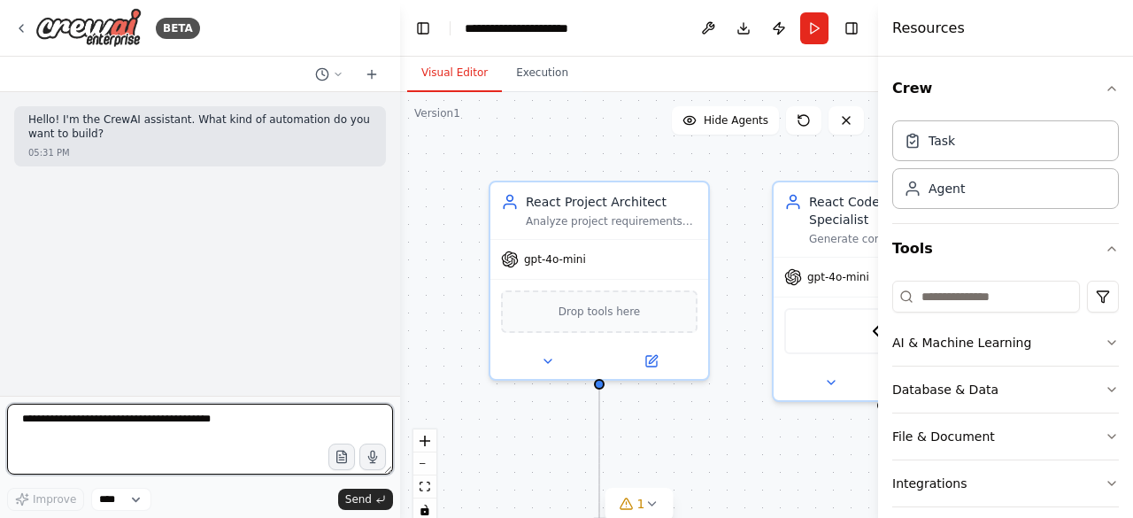
click at [94, 424] on textarea at bounding box center [200, 438] width 386 height 71
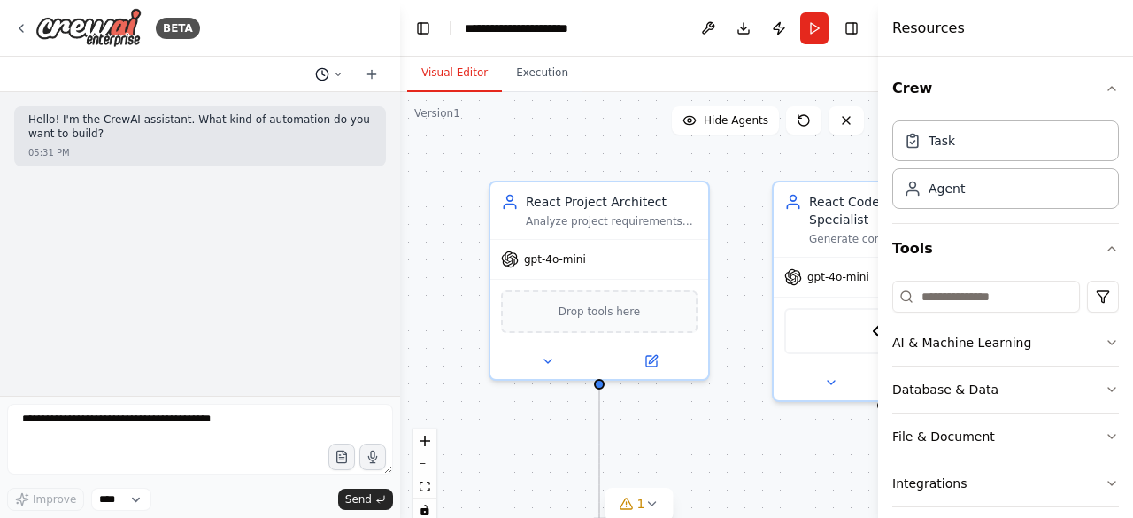
click at [335, 73] on icon at bounding box center [337, 74] width 5 height 3
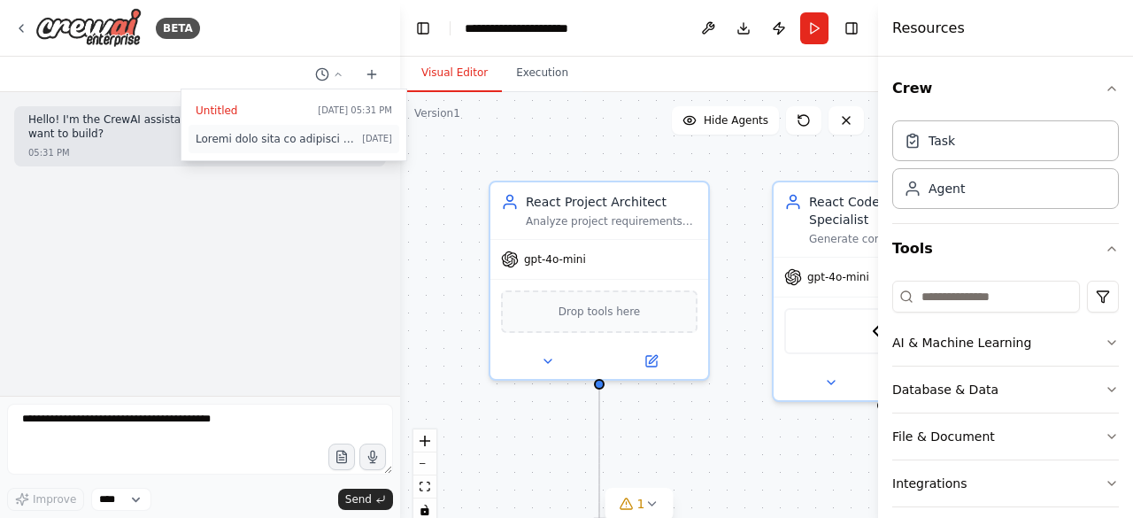
click at [256, 138] on span at bounding box center [275, 139] width 159 height 14
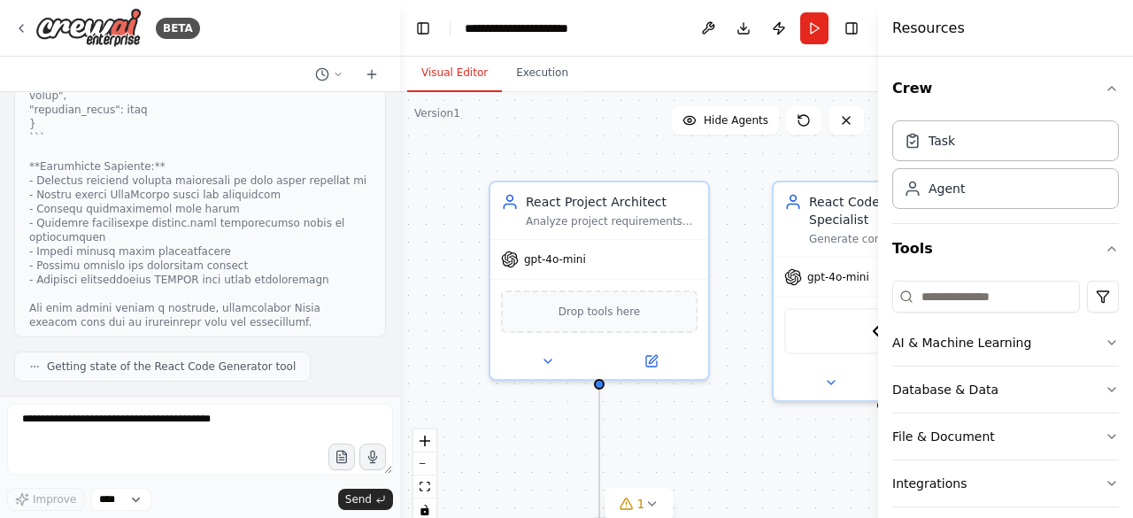
scroll to position [23473, 0]
click at [845, 240] on div "Generate complete React project structures with all necessary files, components…" at bounding box center [895, 235] width 172 height 14
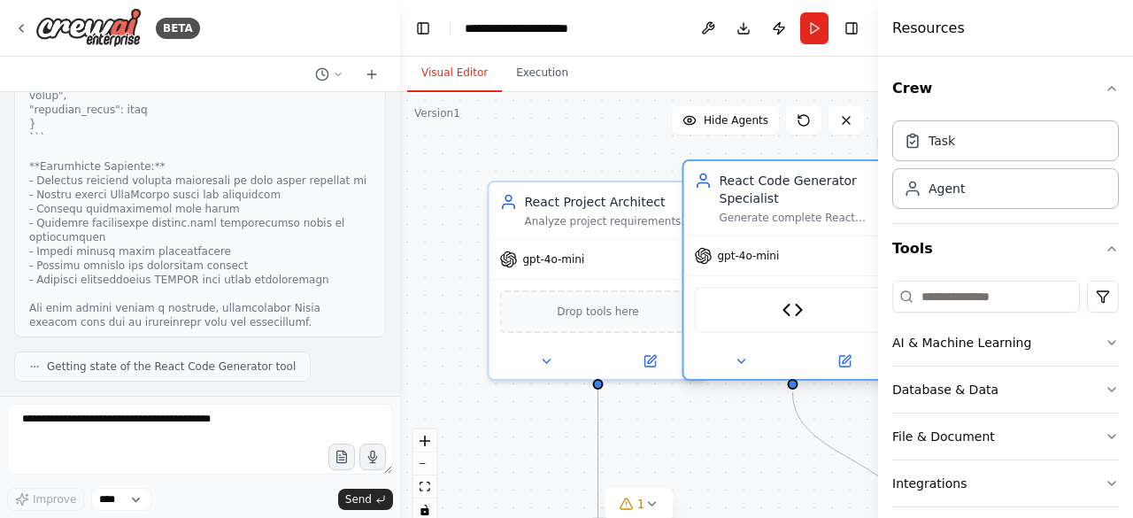
drag, startPoint x: 848, startPoint y: 239, endPoint x: 763, endPoint y: 219, distance: 87.1
click at [763, 219] on div "Generate complete React project structures with all necessary files, components…" at bounding box center [805, 218] width 172 height 14
click at [848, 364] on icon at bounding box center [844, 361] width 11 height 11
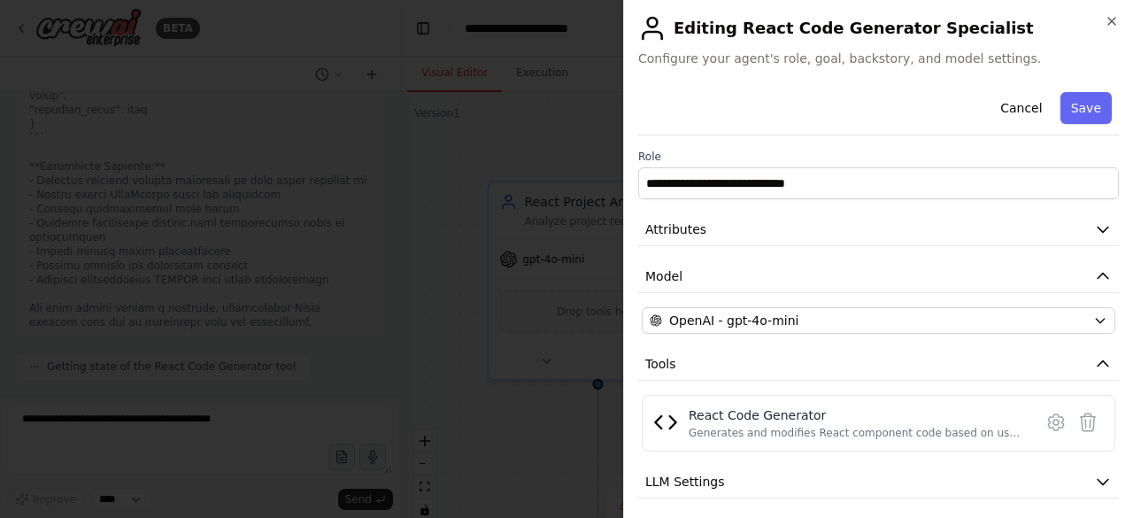
scroll to position [99, 0]
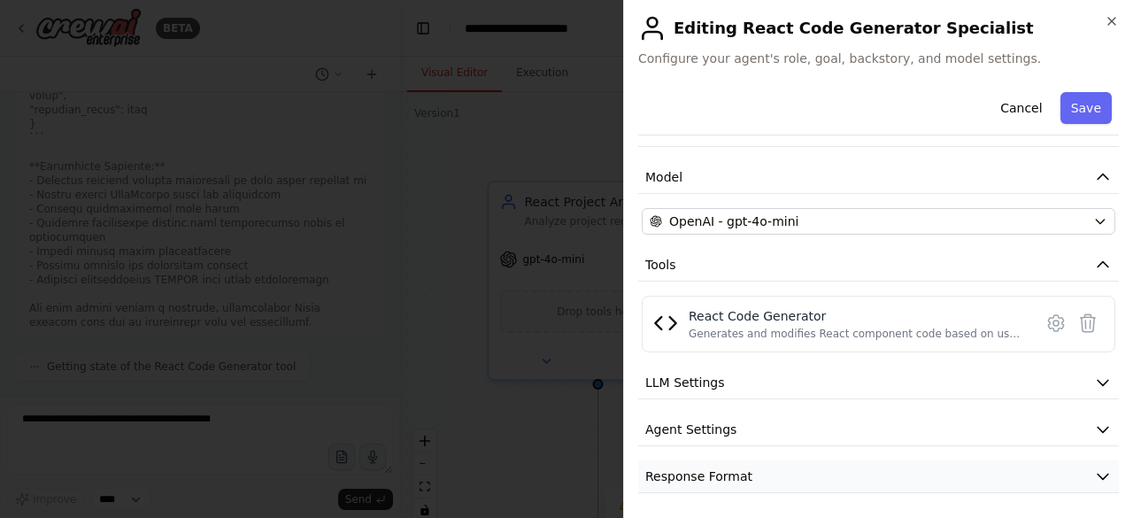
click at [1094, 467] on icon "button" at bounding box center [1103, 476] width 18 height 18
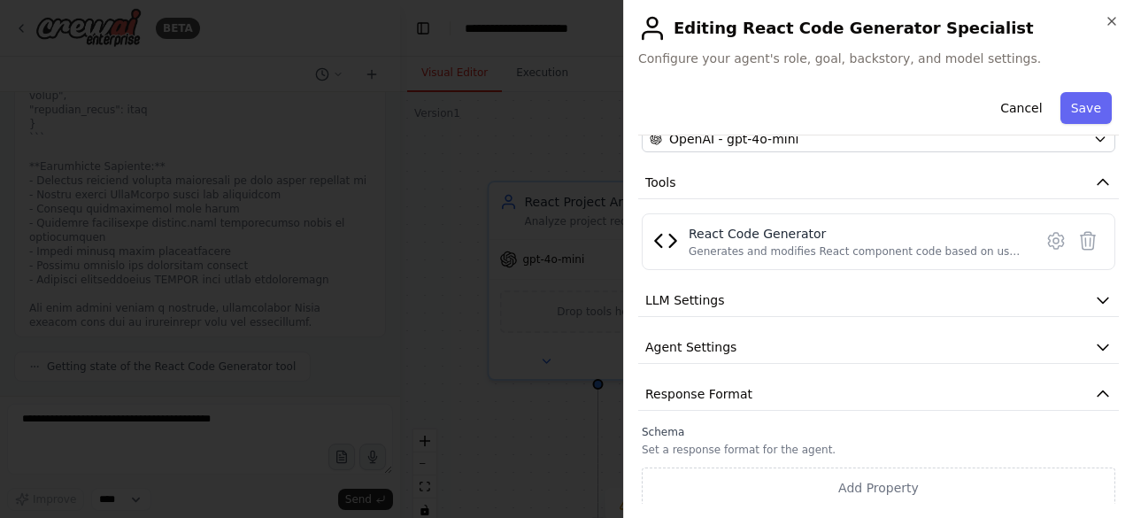
scroll to position [0, 0]
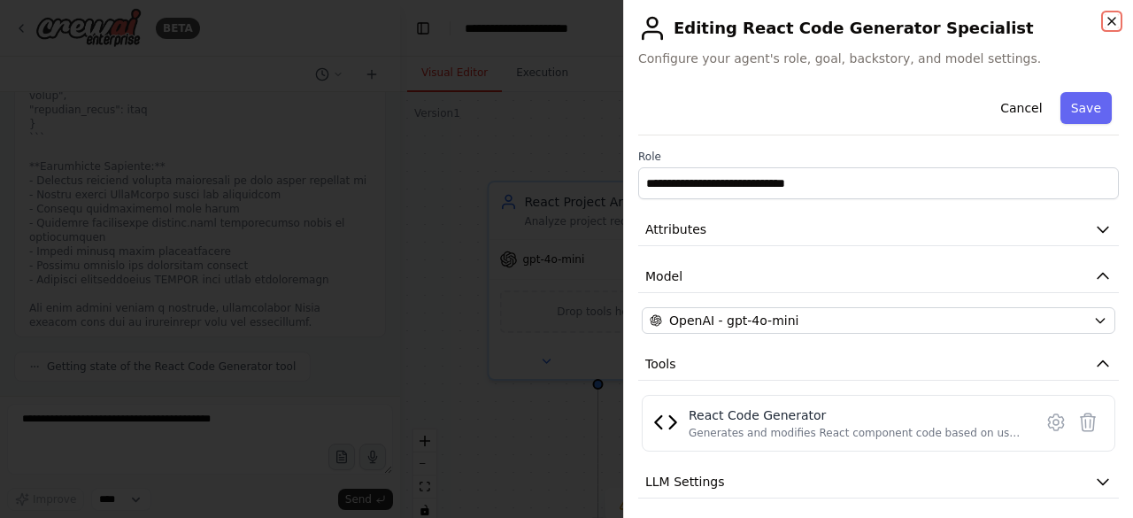
click at [1111, 23] on icon "button" at bounding box center [1111, 21] width 14 height 14
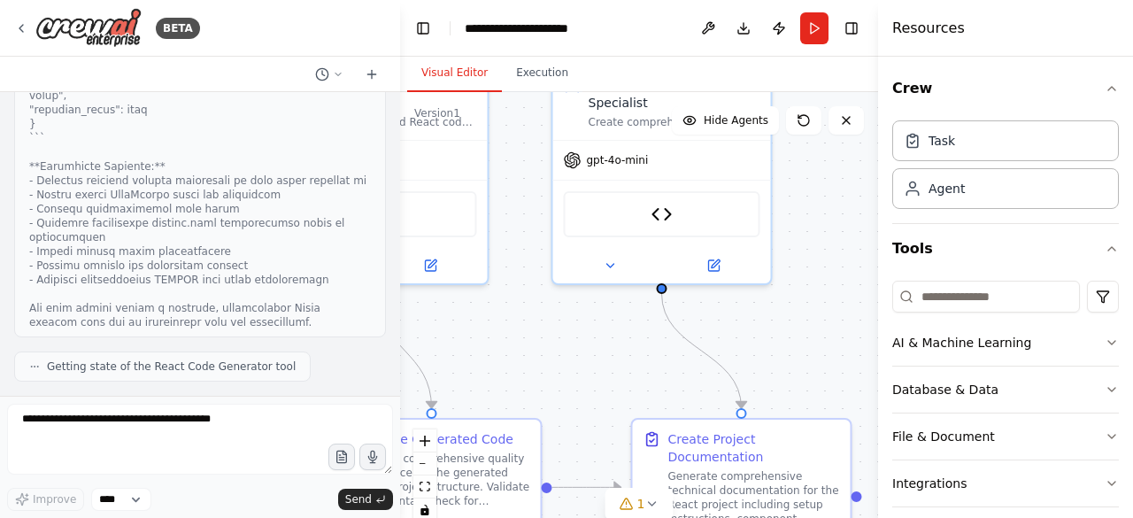
drag, startPoint x: 786, startPoint y: 470, endPoint x: 0, endPoint y: 353, distance: 794.3
click at [0, 353] on div "BETA Hello! I'm the CrewAI assistant. What kind of automation do you want to bu…" at bounding box center [566, 259] width 1133 height 518
click at [740, 465] on div "Generate comprehensive technical documentation for the React project including …" at bounding box center [754, 493] width 172 height 57
click at [722, 160] on div "gpt-4o-mini" at bounding box center [662, 156] width 218 height 39
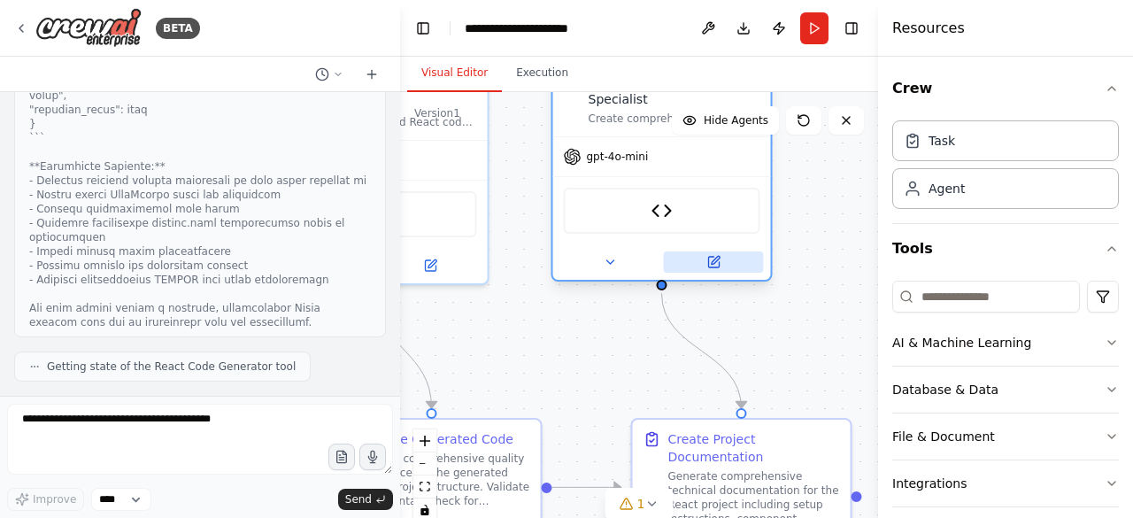
click at [718, 265] on icon at bounding box center [713, 262] width 11 height 11
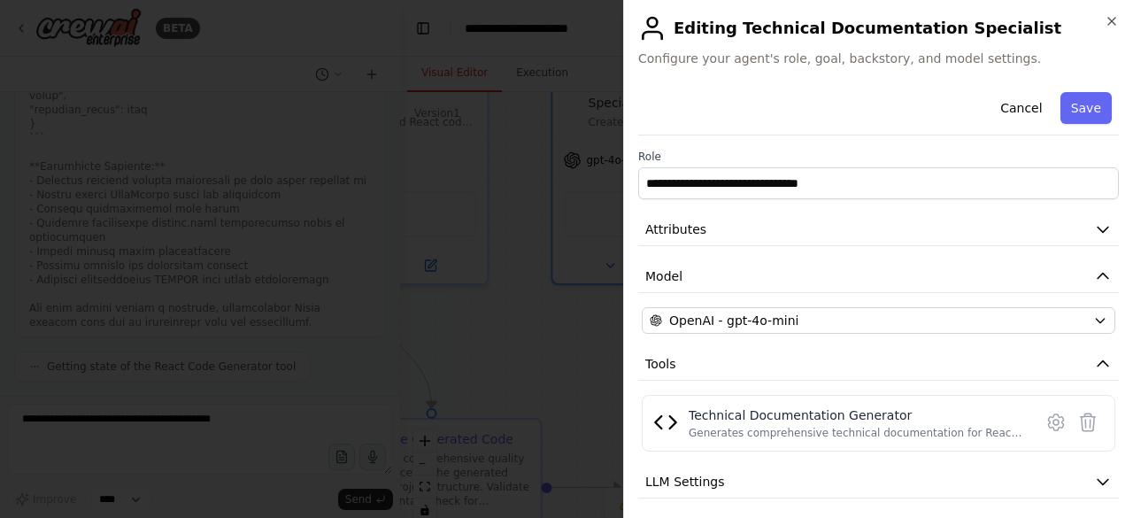
scroll to position [99, 0]
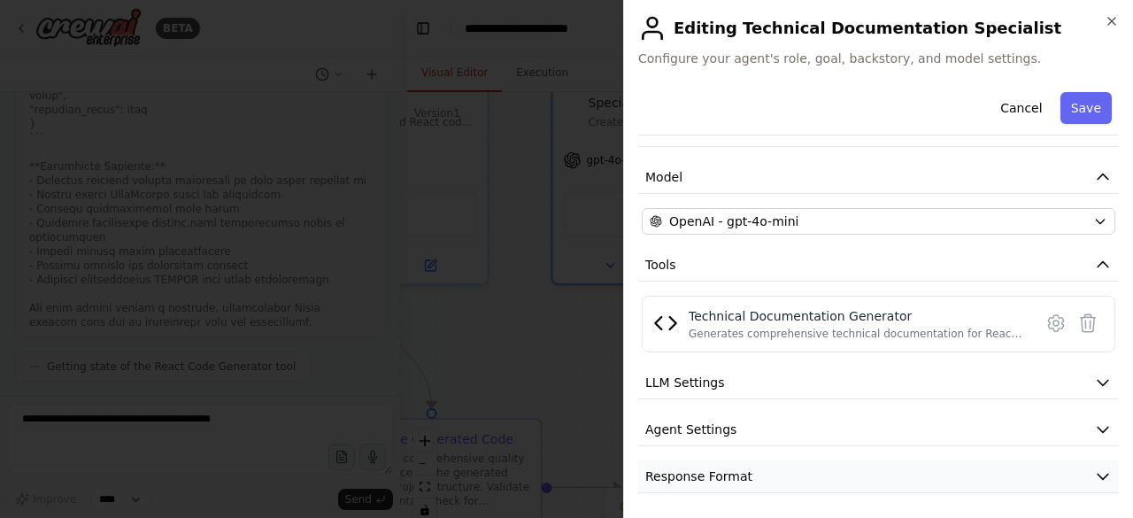
click at [980, 476] on button "Response Format" at bounding box center [878, 476] width 480 height 33
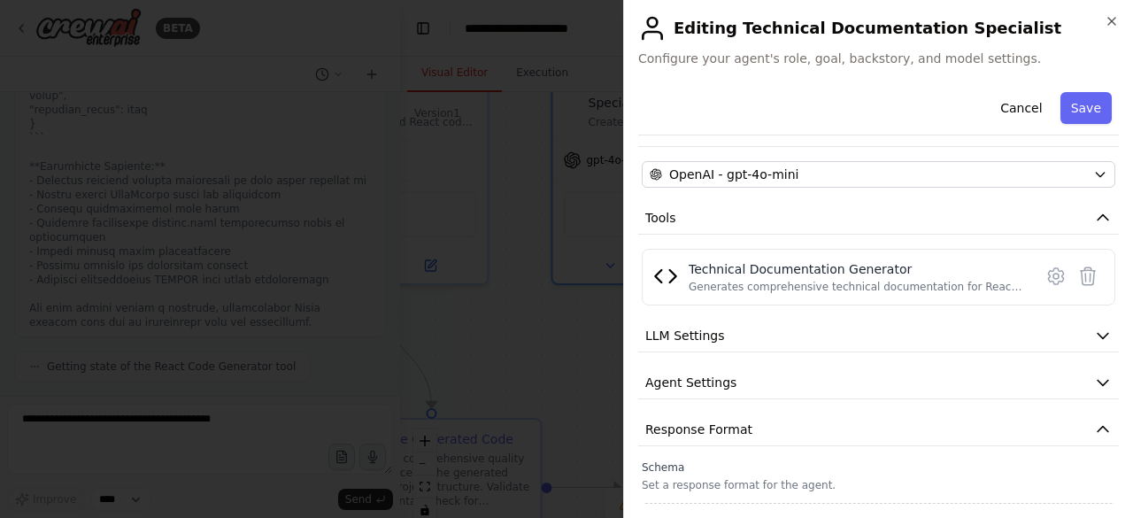
scroll to position [181, 0]
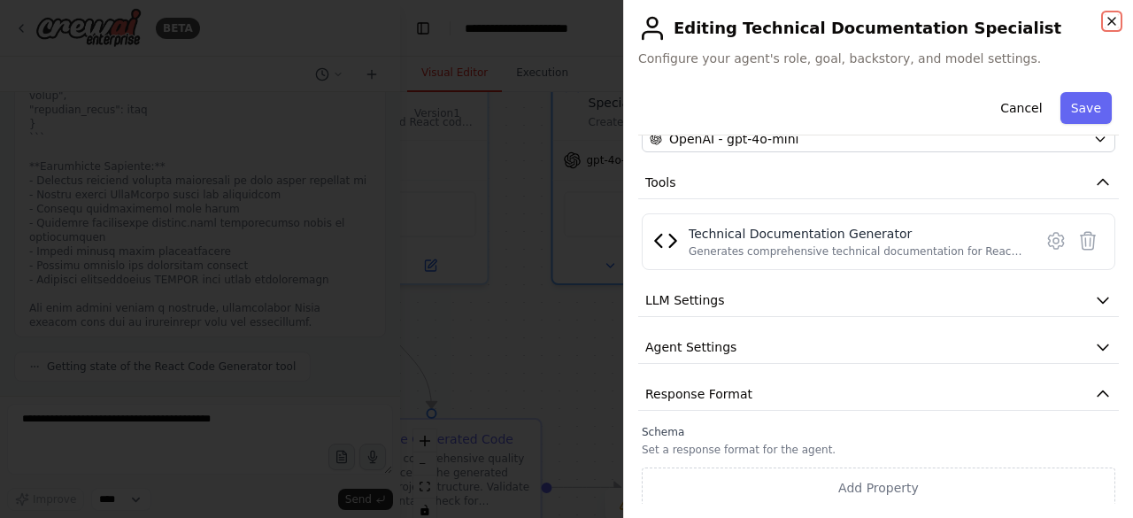
click at [1105, 20] on icon "button" at bounding box center [1111, 21] width 14 height 14
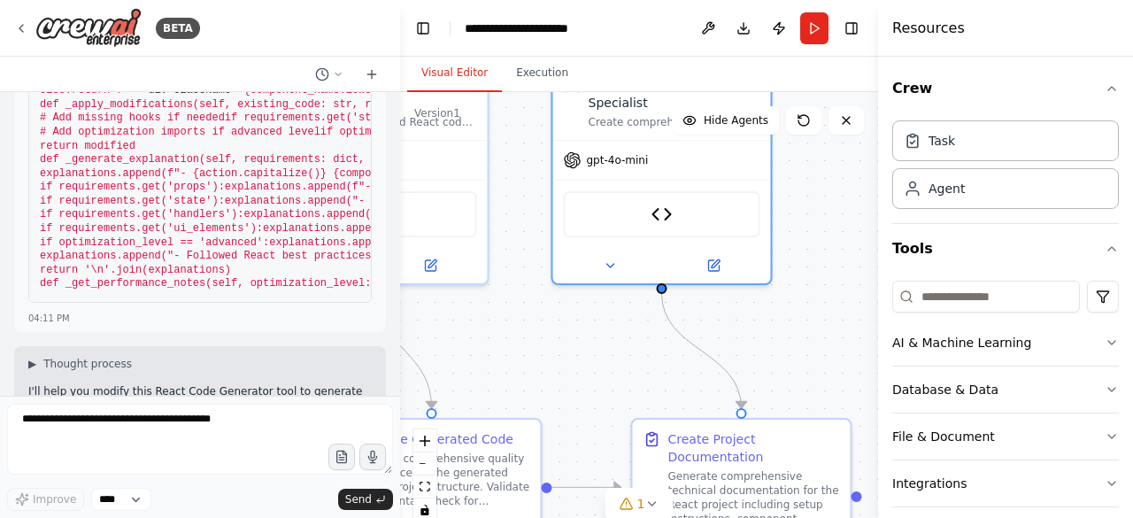
scroll to position [0, 0]
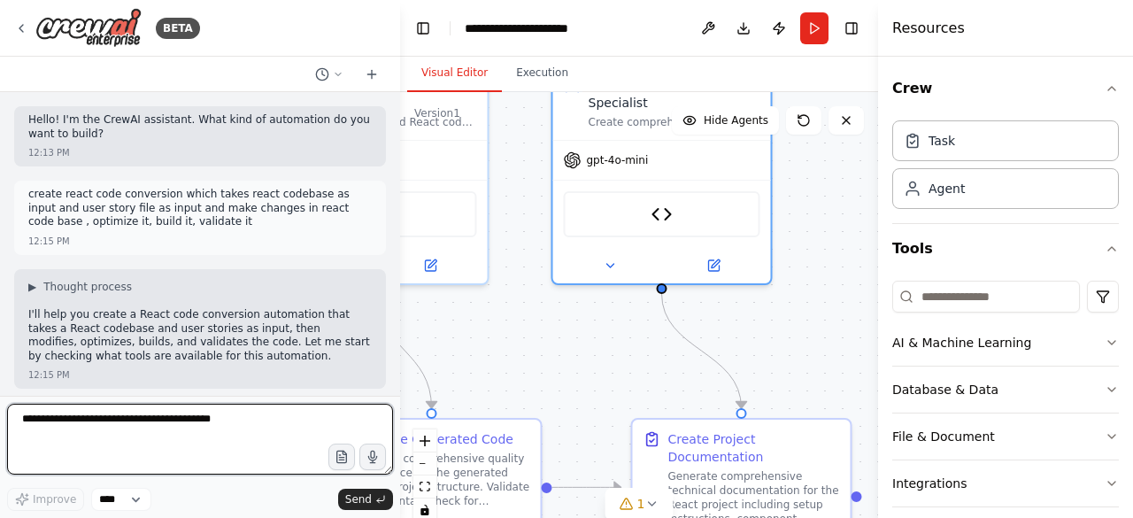
click at [120, 431] on textarea at bounding box center [200, 438] width 386 height 71
paste textarea "**********"
type textarea "**********"
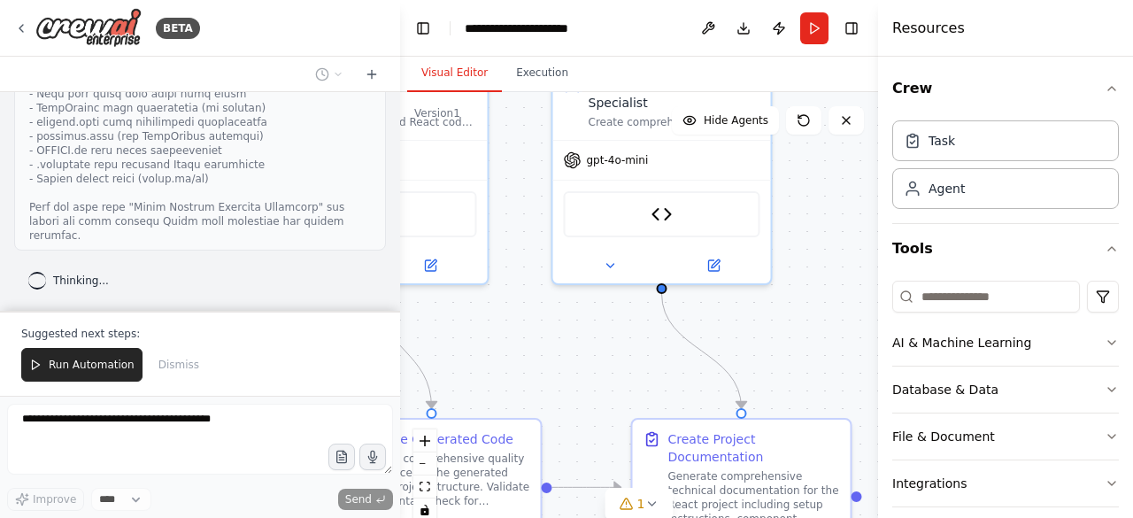
scroll to position [31906, 0]
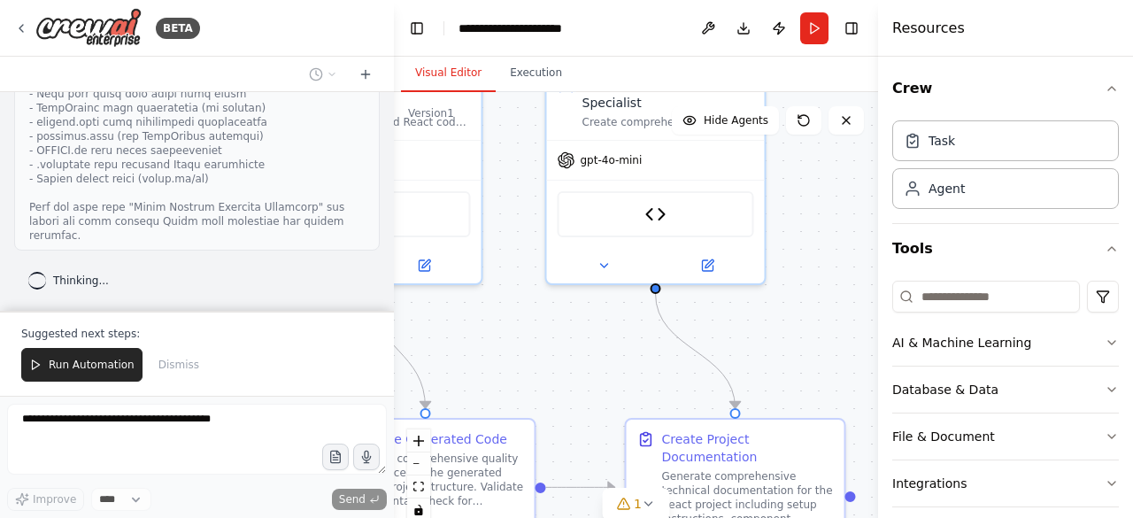
click at [391, 292] on div at bounding box center [390, 259] width 7 height 518
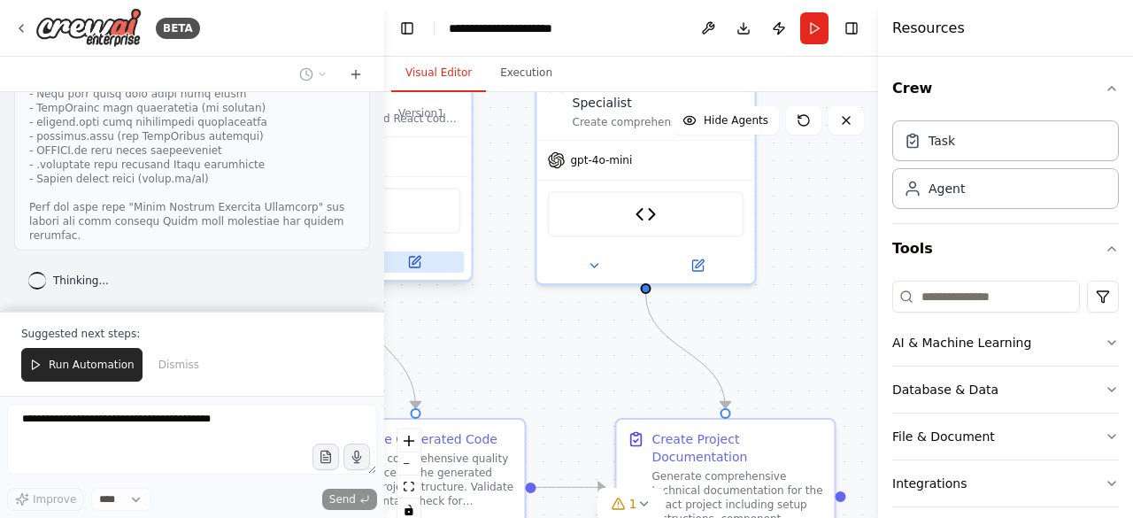
scroll to position [32396, 0]
drag, startPoint x: 384, startPoint y: 291, endPoint x: 383, endPoint y: 268, distance: 23.0
click at [383, 268] on div at bounding box center [380, 259] width 7 height 518
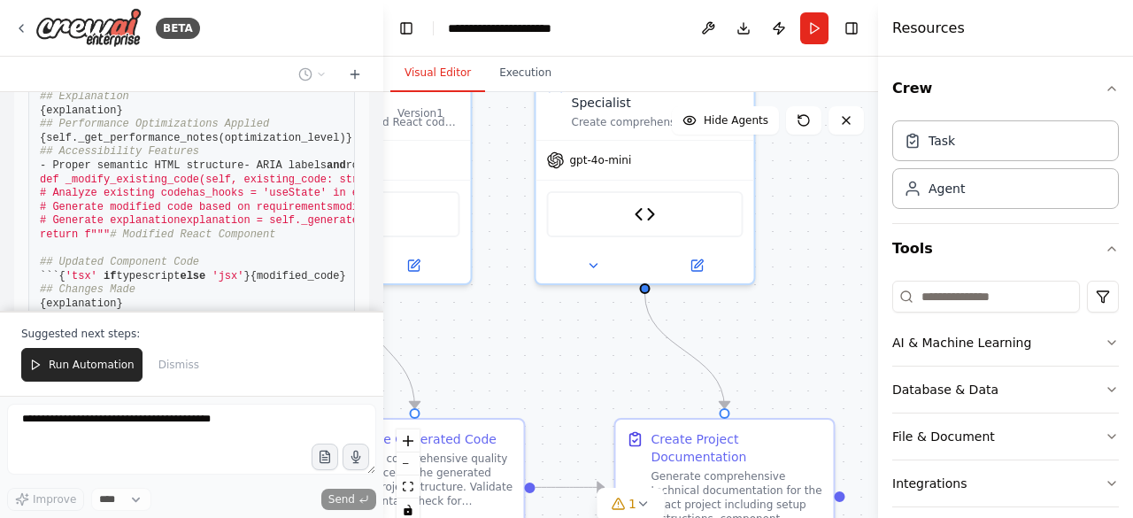
scroll to position [0, 0]
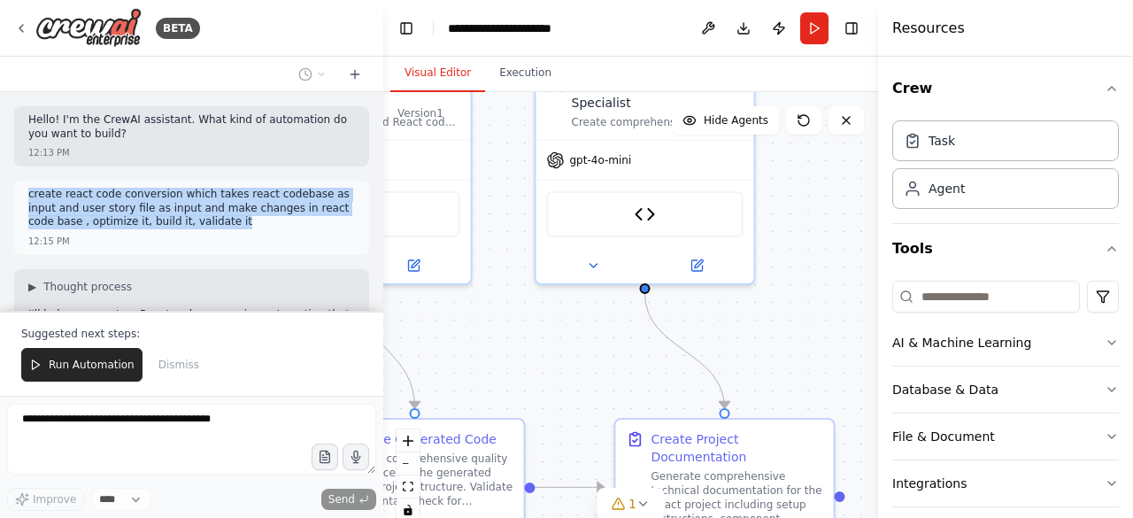
drag, startPoint x: 29, startPoint y: 196, endPoint x: 182, endPoint y: 223, distance: 155.5
click at [182, 223] on p "create react code conversion which takes react codebase as input and user story…" at bounding box center [191, 209] width 326 height 42
copy p "create react code conversion which takes react codebase as input and user story…"
click at [356, 69] on icon at bounding box center [355, 74] width 14 height 14
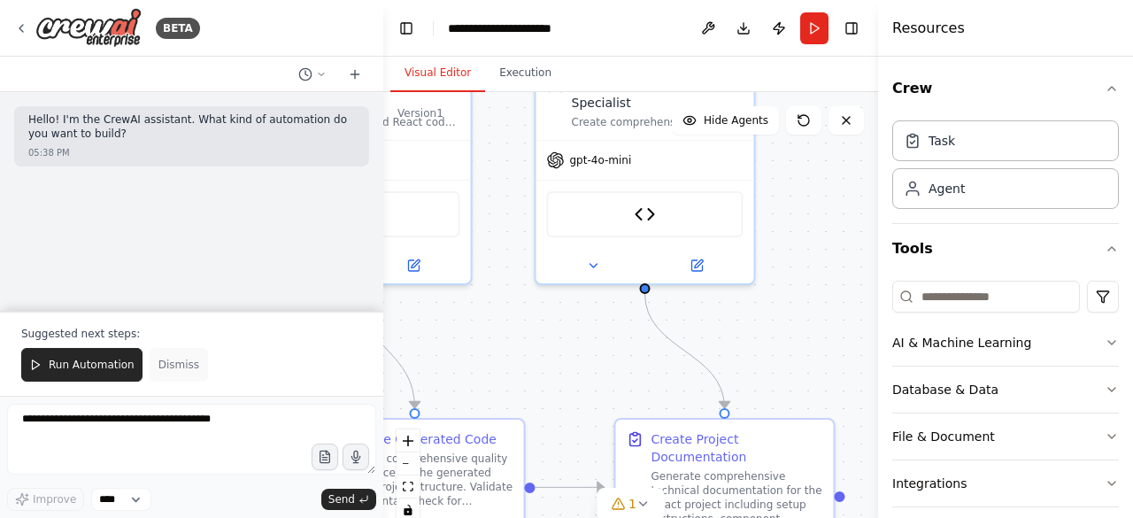
click at [165, 363] on span "Dismiss" at bounding box center [178, 364] width 41 height 14
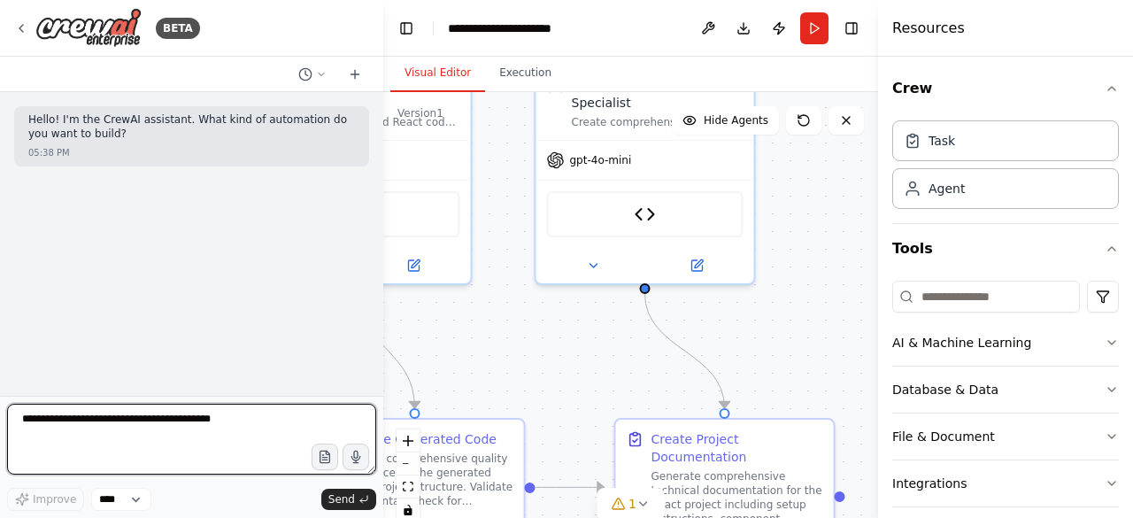
click at [152, 426] on textarea at bounding box center [191, 438] width 369 height 71
paste textarea "**********"
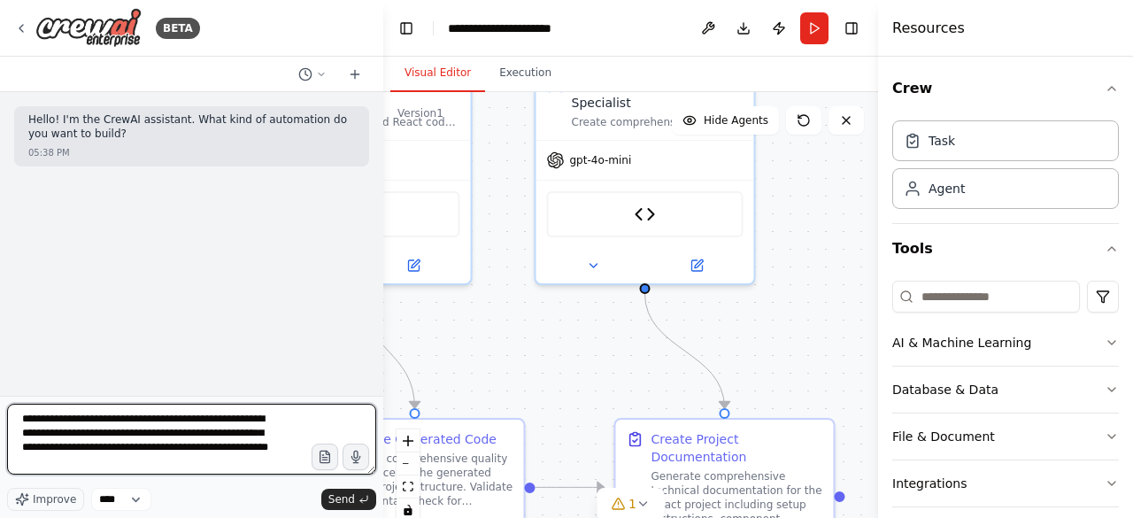
click at [177, 449] on textarea "**********" at bounding box center [191, 438] width 369 height 71
type textarea "**********"
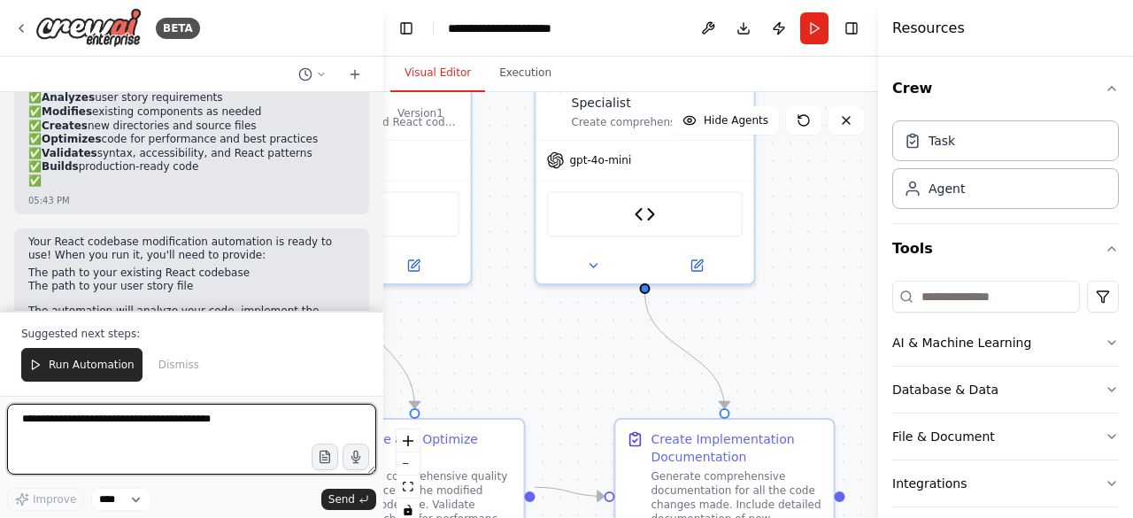
scroll to position [2691, 0]
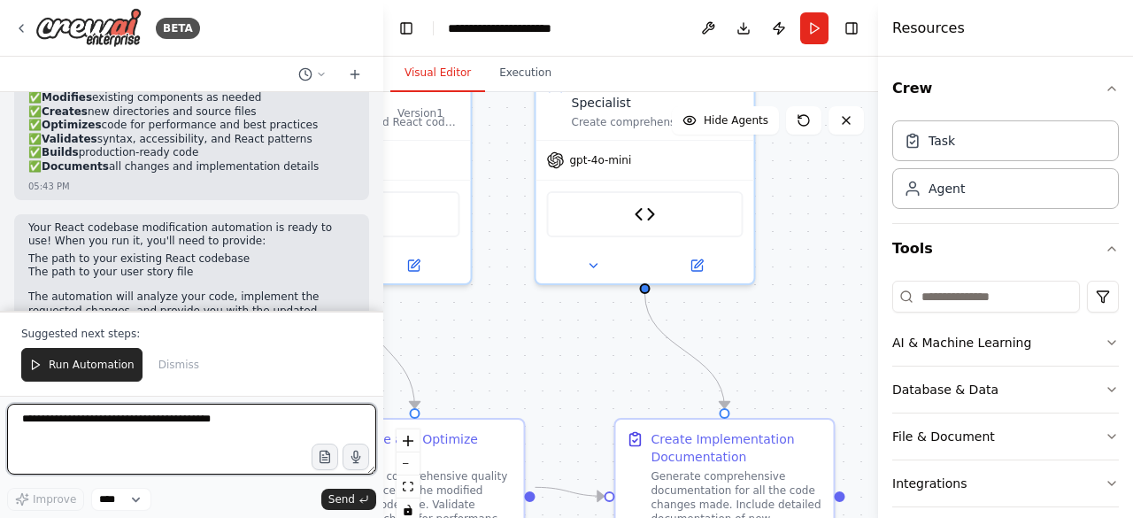
click at [380, 285] on div at bounding box center [379, 259] width 7 height 518
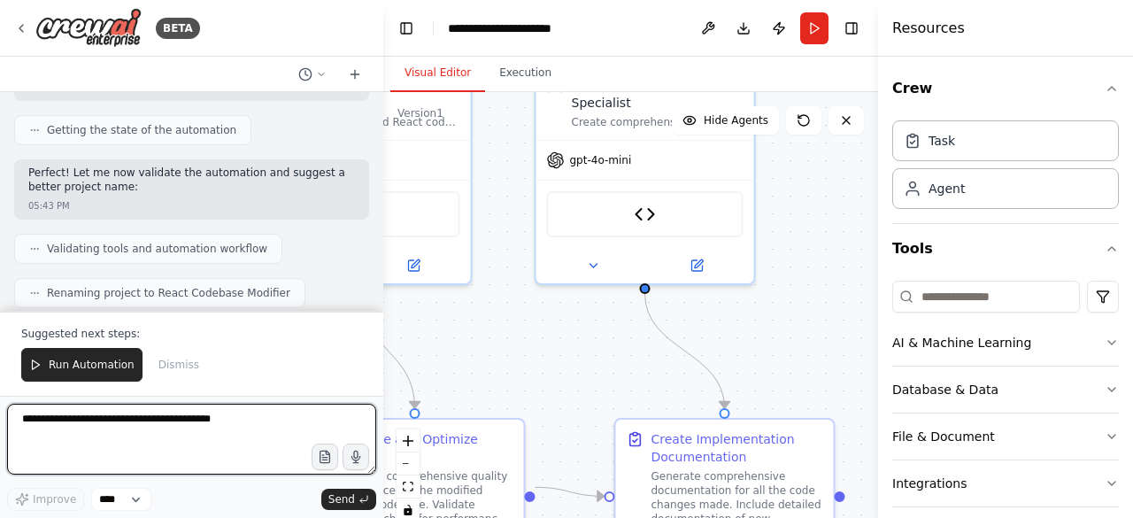
scroll to position [1798, 0]
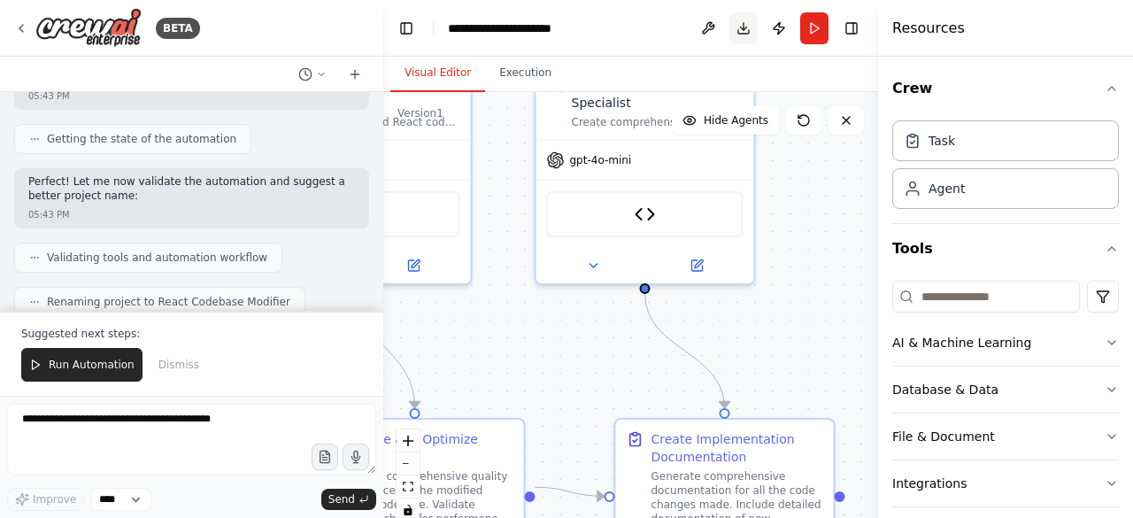
click at [746, 24] on button "Download" at bounding box center [743, 28] width 28 height 32
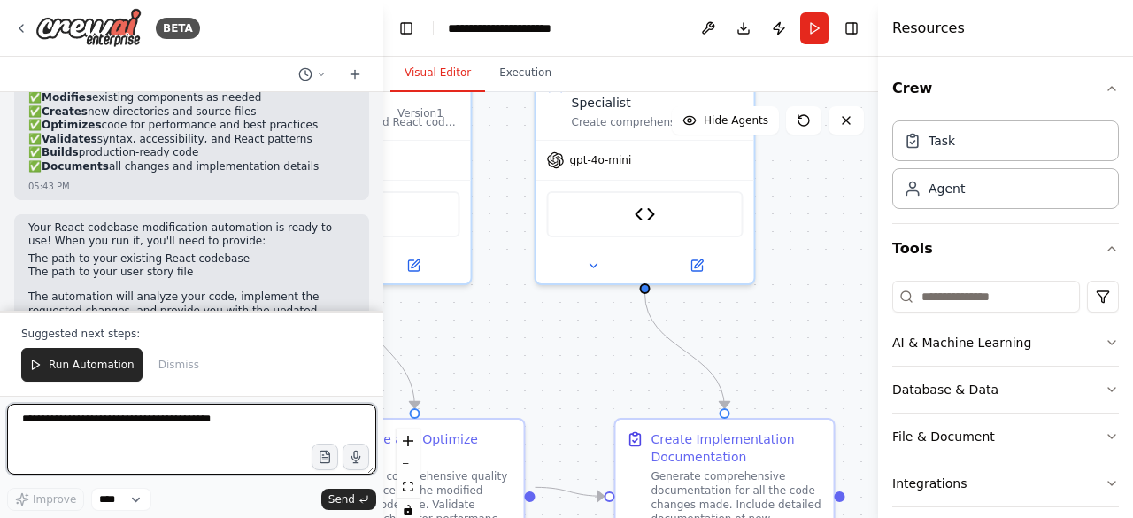
click at [185, 425] on textarea at bounding box center [191, 438] width 369 height 71
paste textarea "**********"
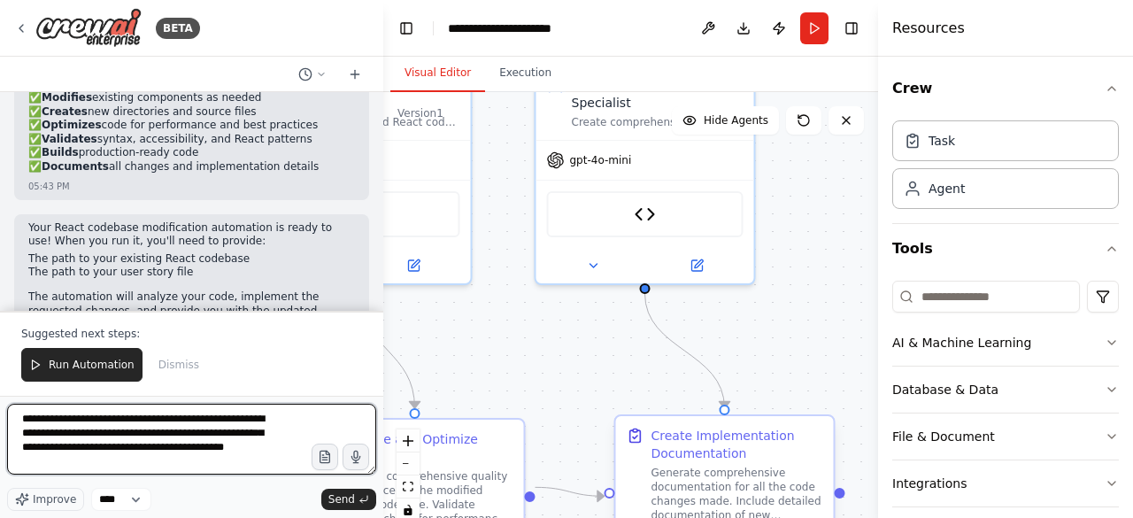
paste textarea "**********"
type textarea "**********"
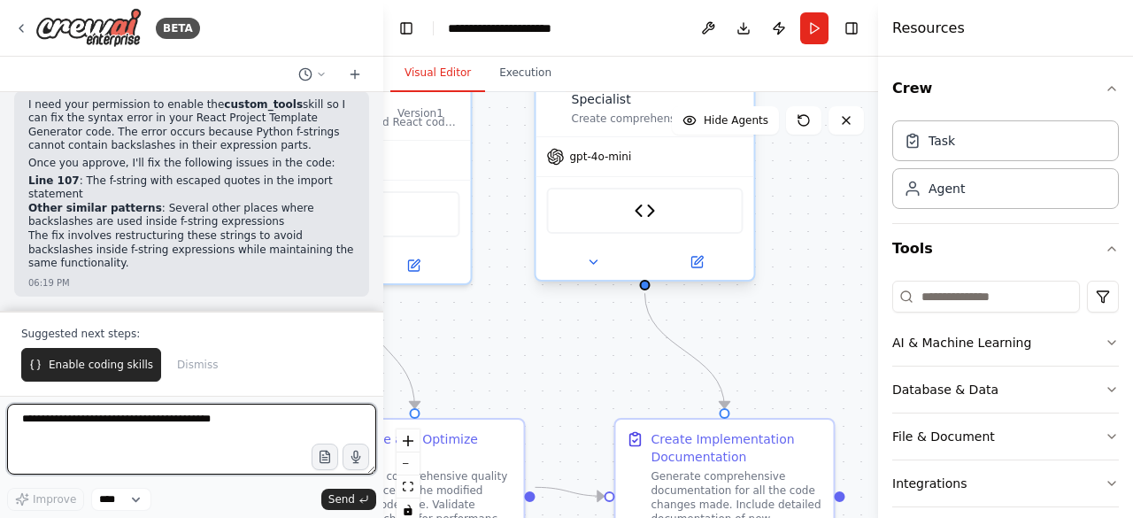
scroll to position [9024, 0]
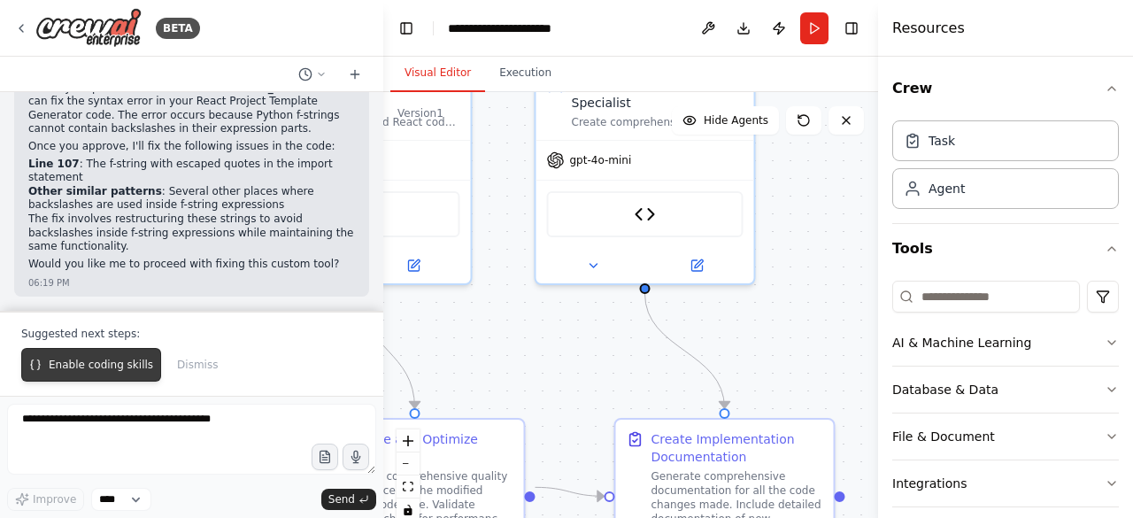
click at [111, 365] on span "Enable coding skills" at bounding box center [101, 364] width 104 height 14
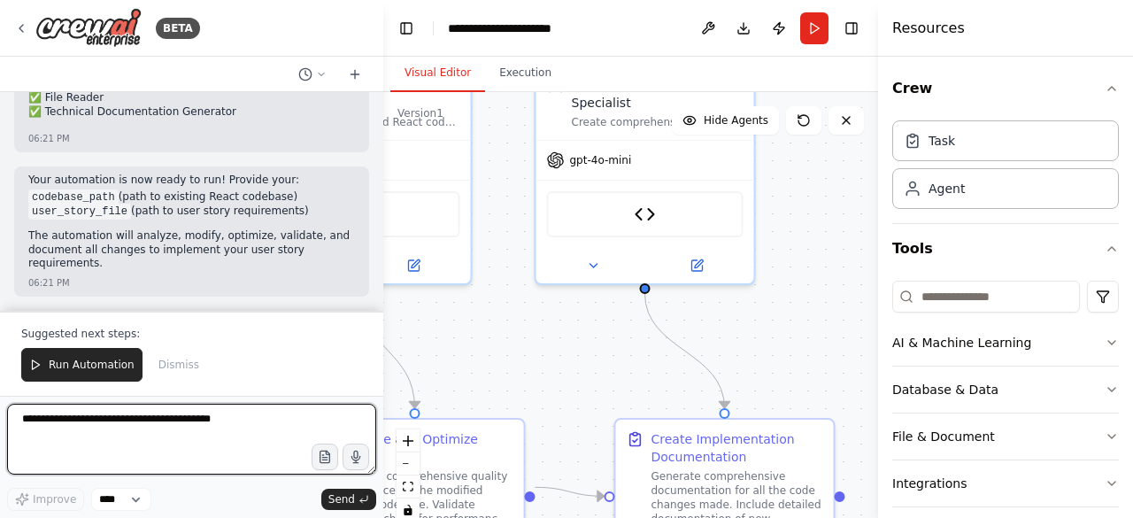
scroll to position [9743, 0]
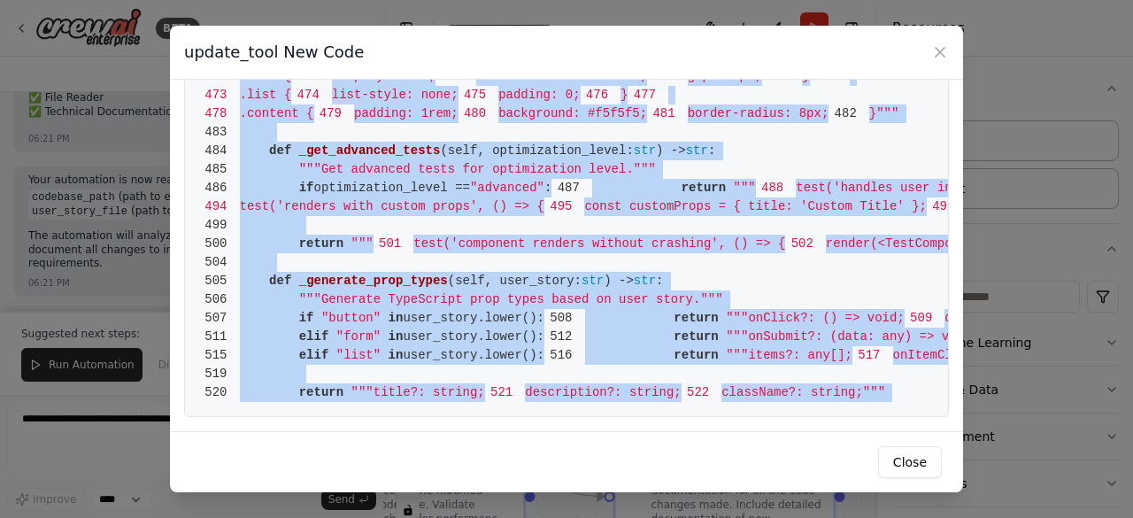
scroll to position [9419, 0]
drag, startPoint x: 241, startPoint y: 116, endPoint x: 487, endPoint y: 447, distance: 412.3
click at [487, 447] on div "update_tool New Code 1 from crewai.tools import BaseTool 2 from pydantic import…" at bounding box center [566, 259] width 793 height 466
copy code "from crewai.tools import BaseTool 2 from pydantic import BaseModel, Field 3 fro…"
